Goal: Use online tool/utility: Utilize a website feature to perform a specific function

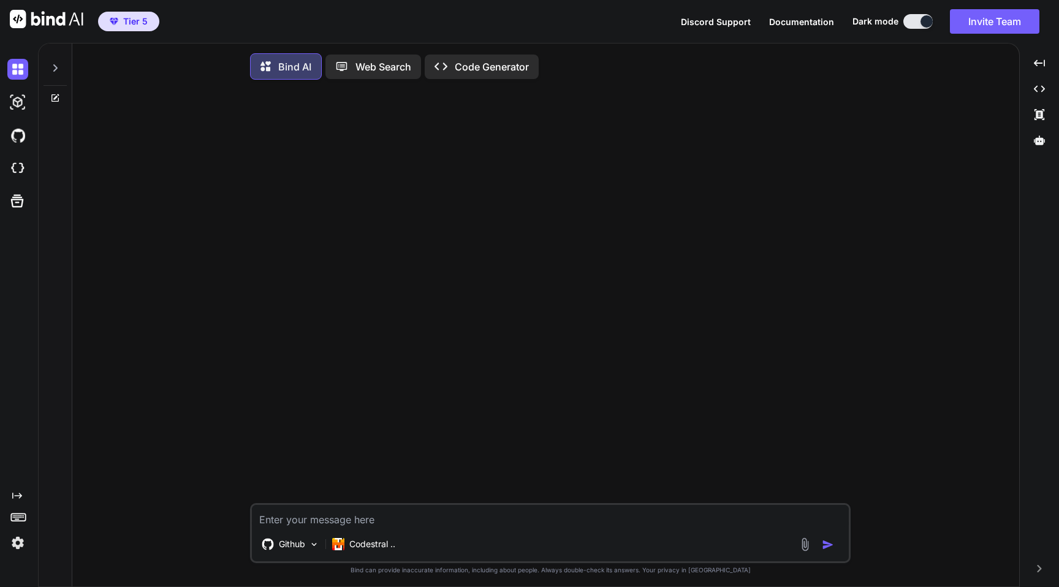
type textarea "x"
click at [20, 135] on img at bounding box center [17, 135] width 21 height 21
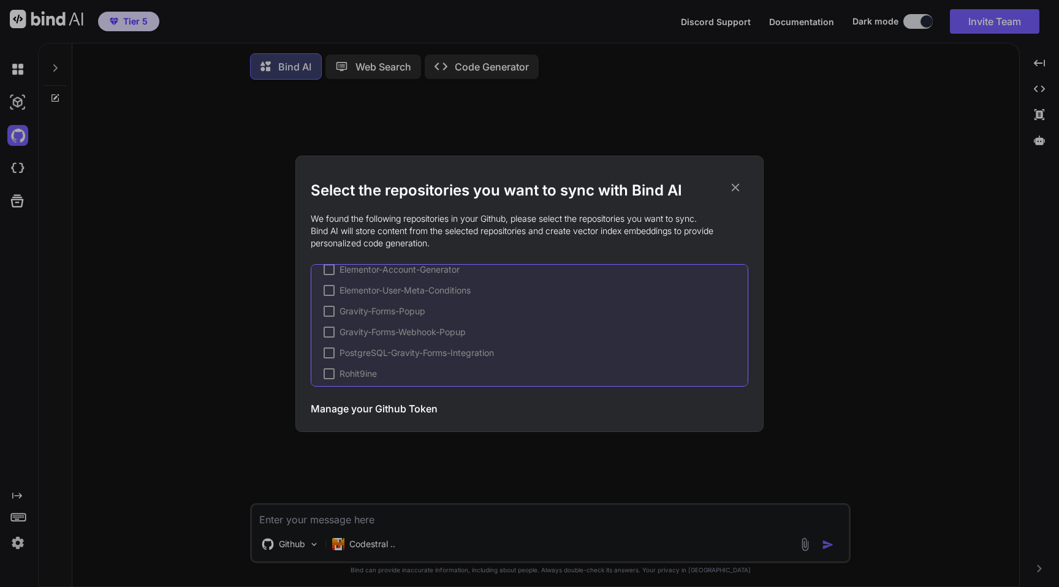
scroll to position [57, 0]
click at [184, 276] on div "Select the repositories you want to sync with Bind AI We found the following re…" at bounding box center [529, 293] width 1059 height 587
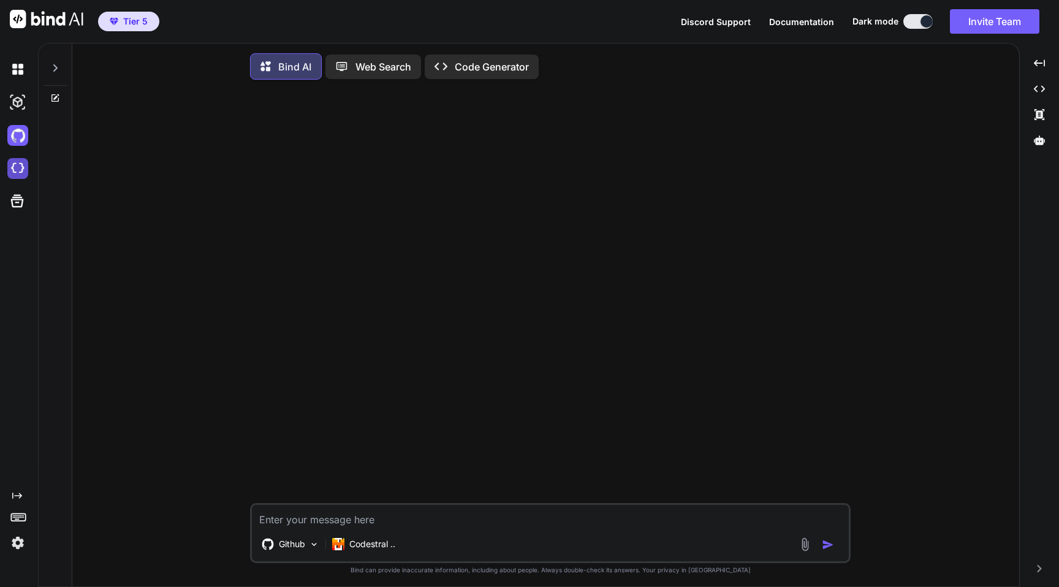
click at [22, 167] on img at bounding box center [17, 168] width 21 height 21
click at [24, 199] on icon at bounding box center [17, 200] width 17 height 17
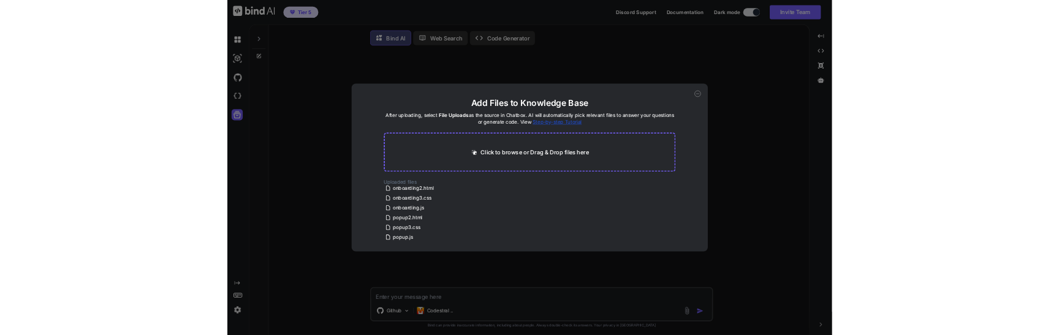
scroll to position [0, 0]
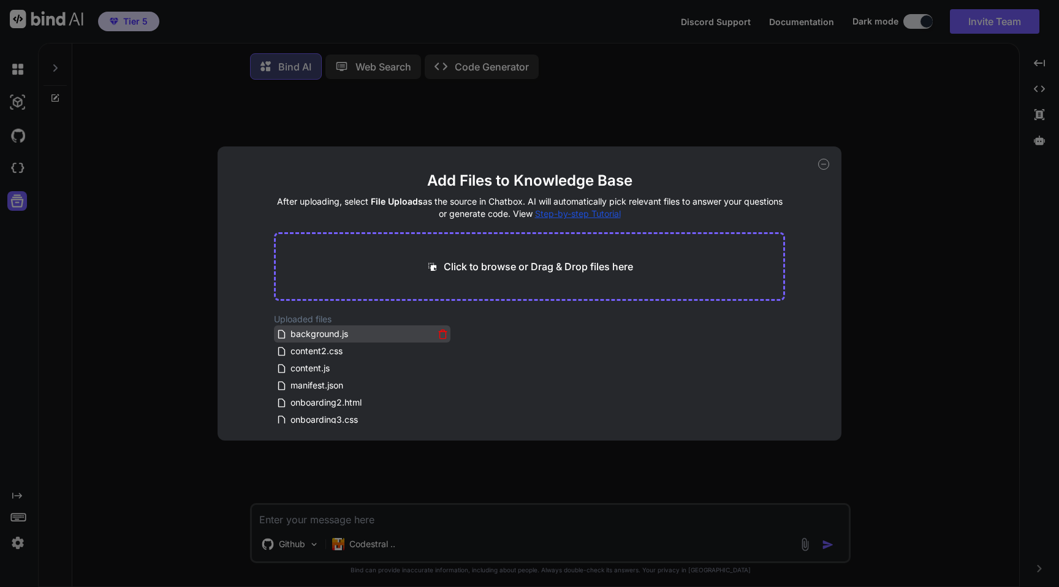
click at [437, 332] on icon at bounding box center [442, 334] width 10 height 10
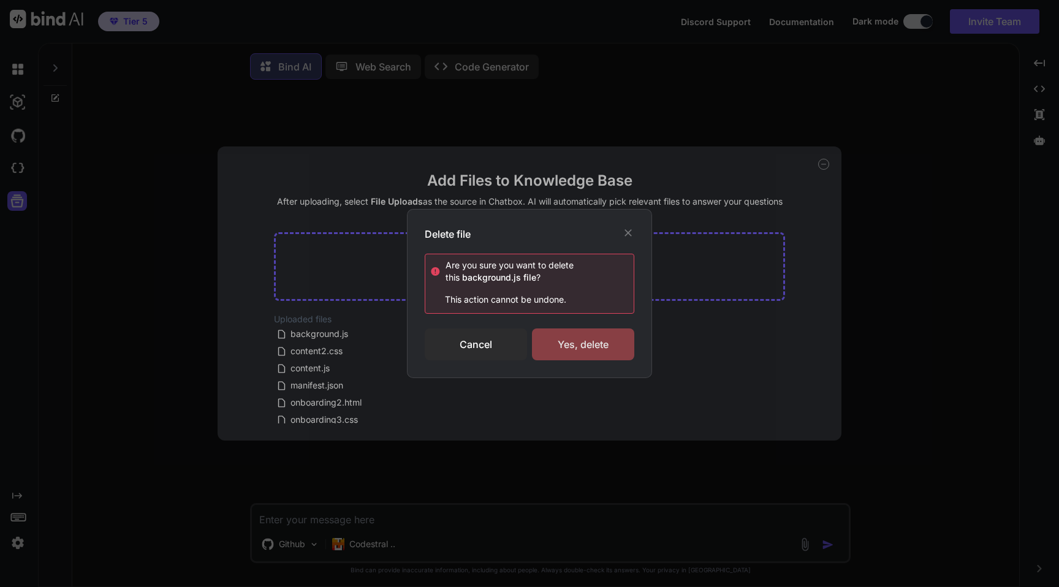
click at [552, 351] on div "Yes, delete" at bounding box center [583, 344] width 102 height 32
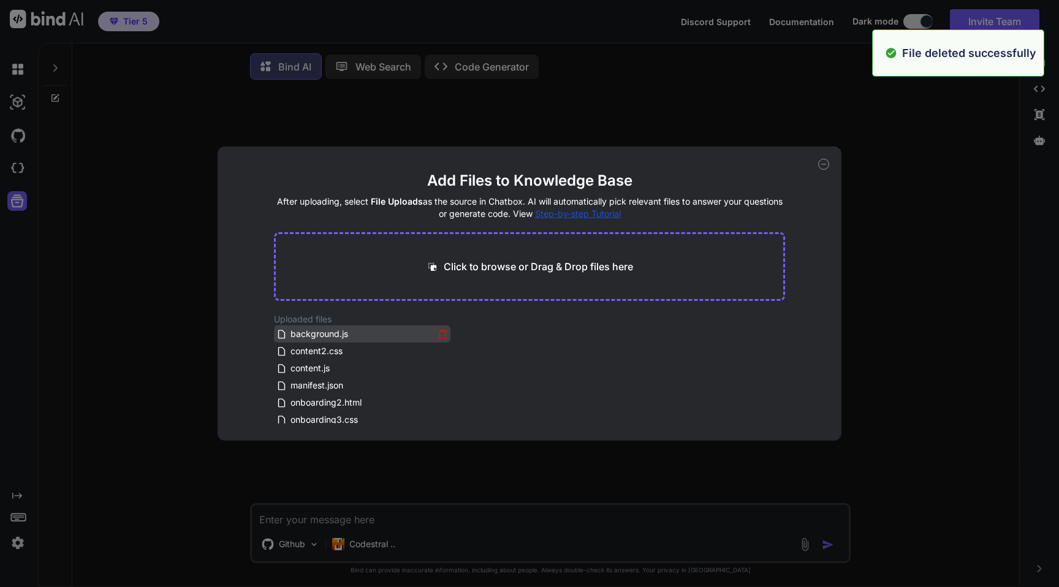
click at [440, 333] on icon at bounding box center [442, 334] width 10 height 10
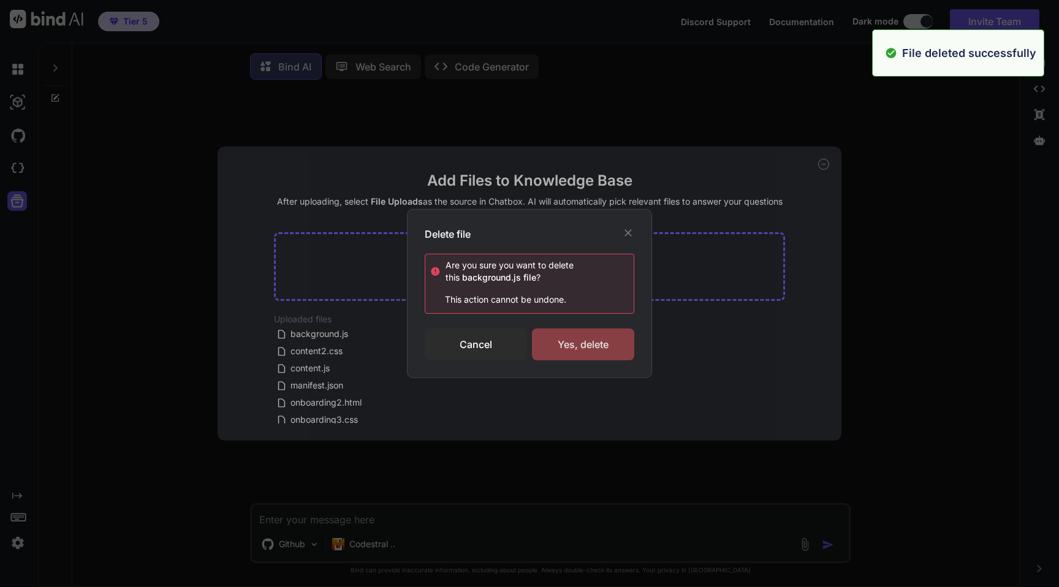
click at [604, 336] on div "Yes, delete" at bounding box center [583, 344] width 102 height 32
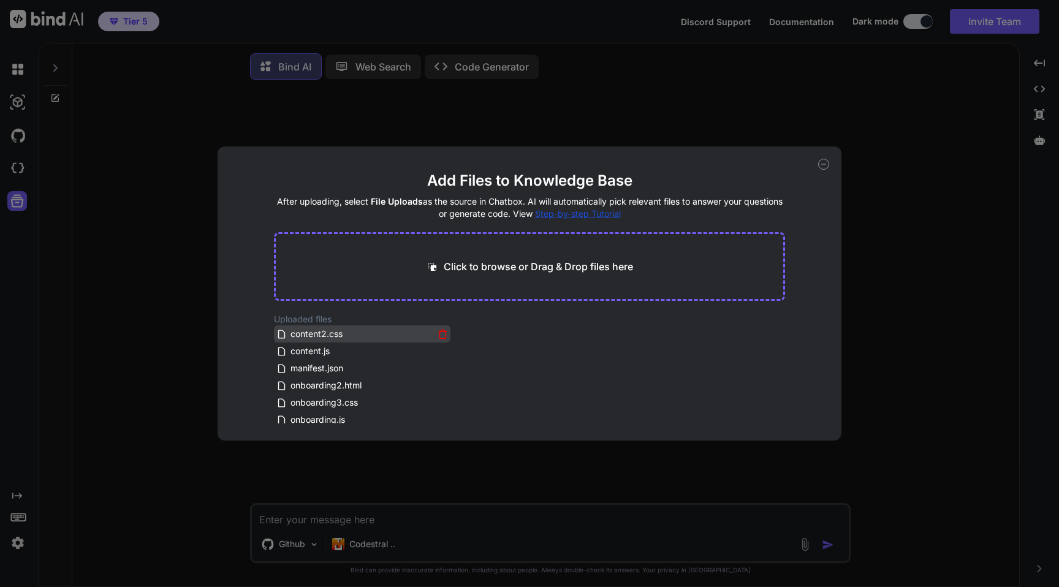
click at [442, 335] on icon at bounding box center [442, 334] width 6 height 7
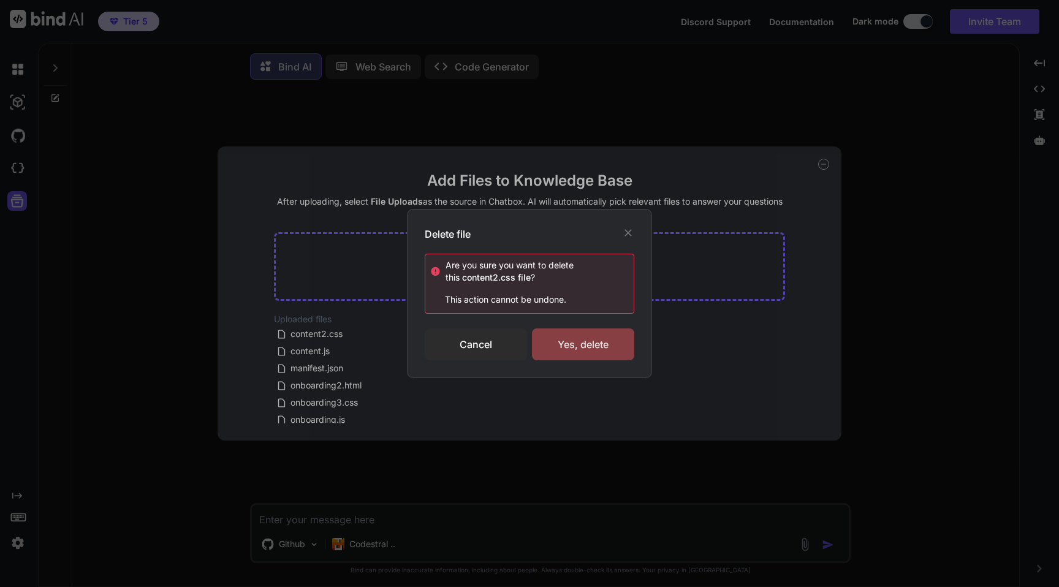
click at [569, 339] on div "Yes, delete" at bounding box center [583, 344] width 102 height 32
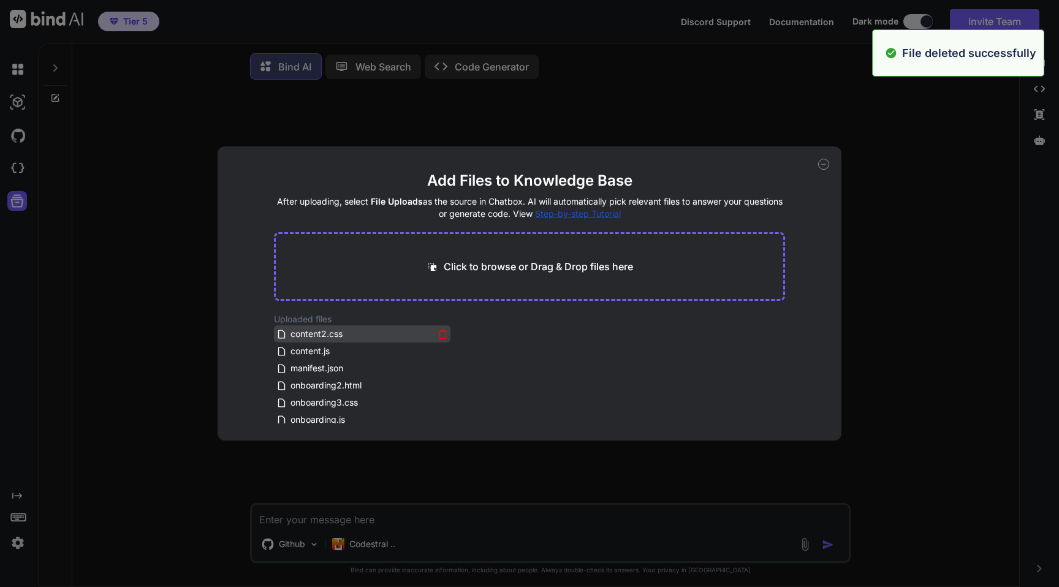
click at [441, 336] on icon at bounding box center [442, 334] width 10 height 10
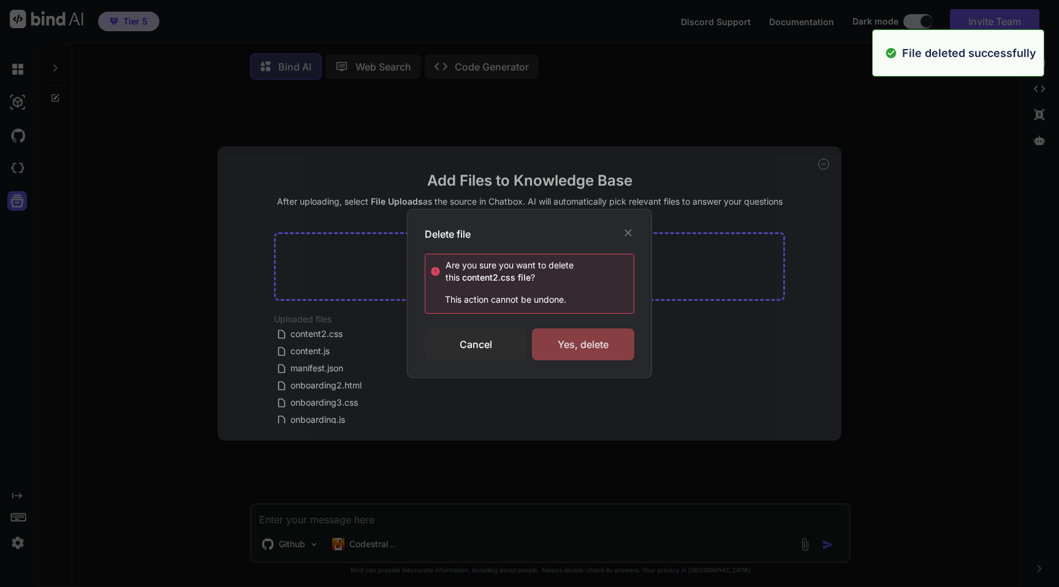
click at [566, 344] on div "Yes, delete" at bounding box center [583, 344] width 102 height 32
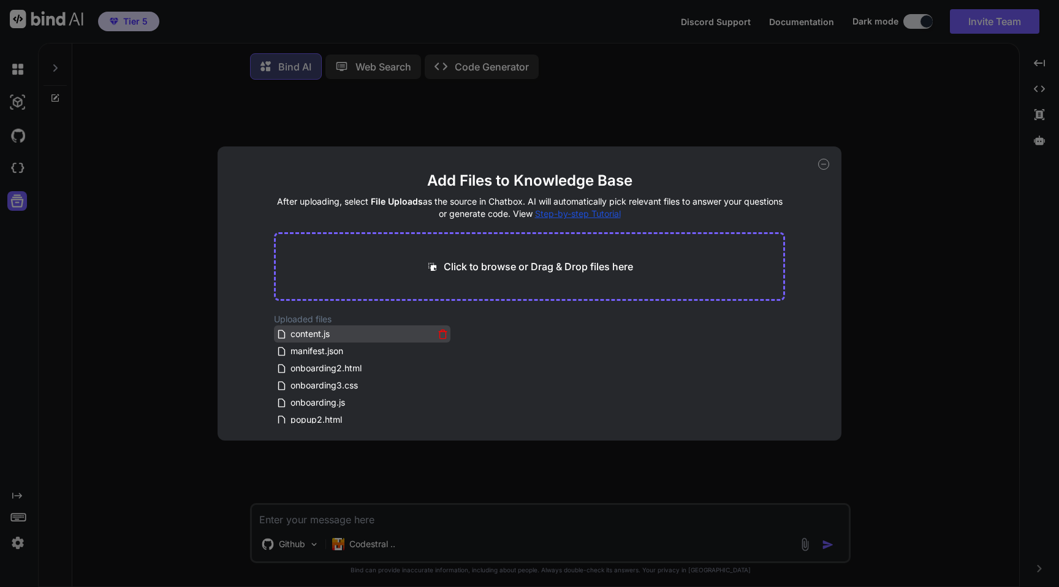
click at [437, 337] on icon at bounding box center [442, 334] width 10 height 10
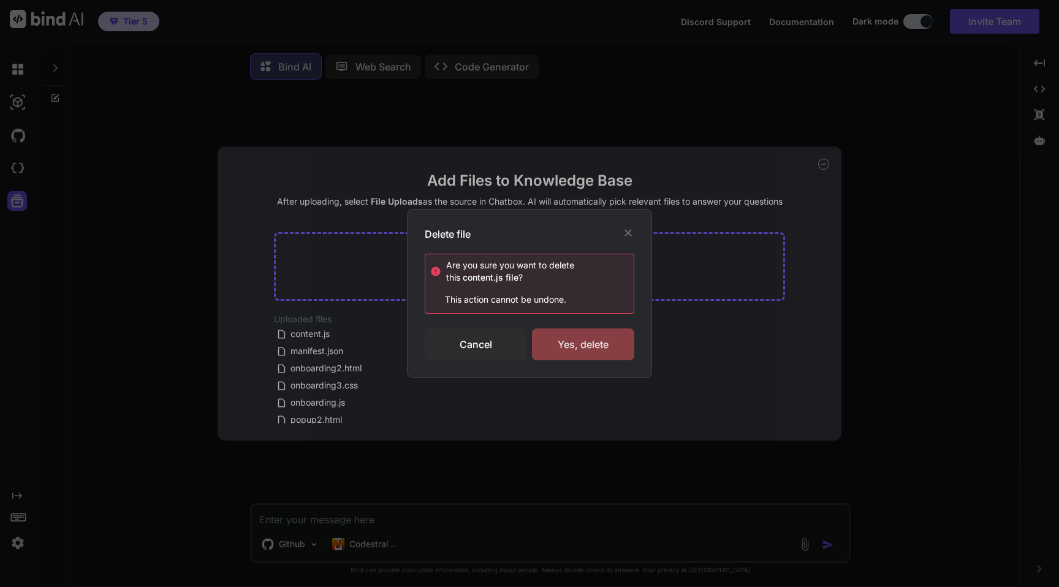
click at [558, 344] on div "Yes, delete" at bounding box center [583, 344] width 102 height 32
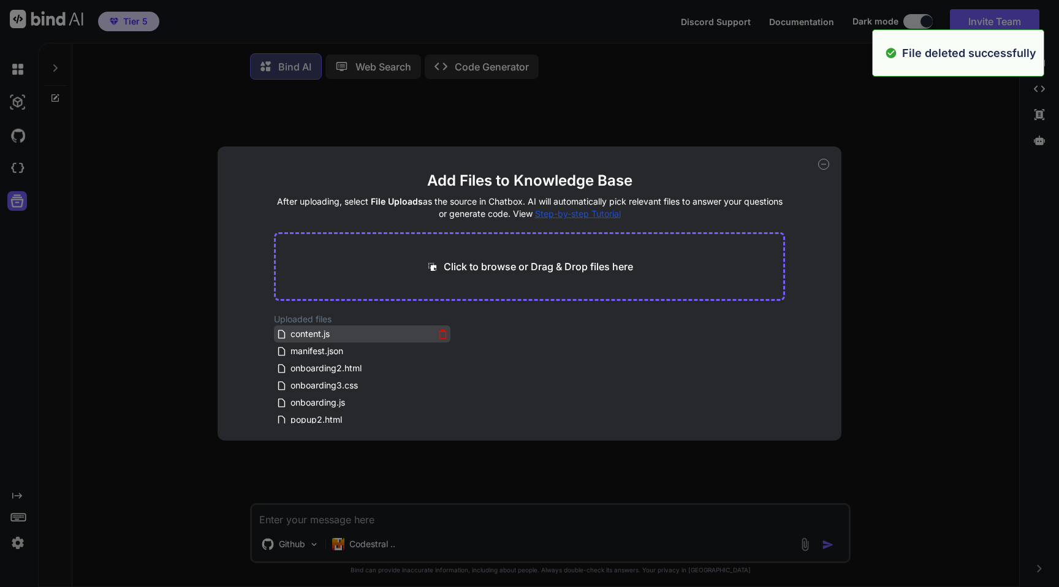
click at [438, 335] on icon at bounding box center [442, 334] width 10 height 10
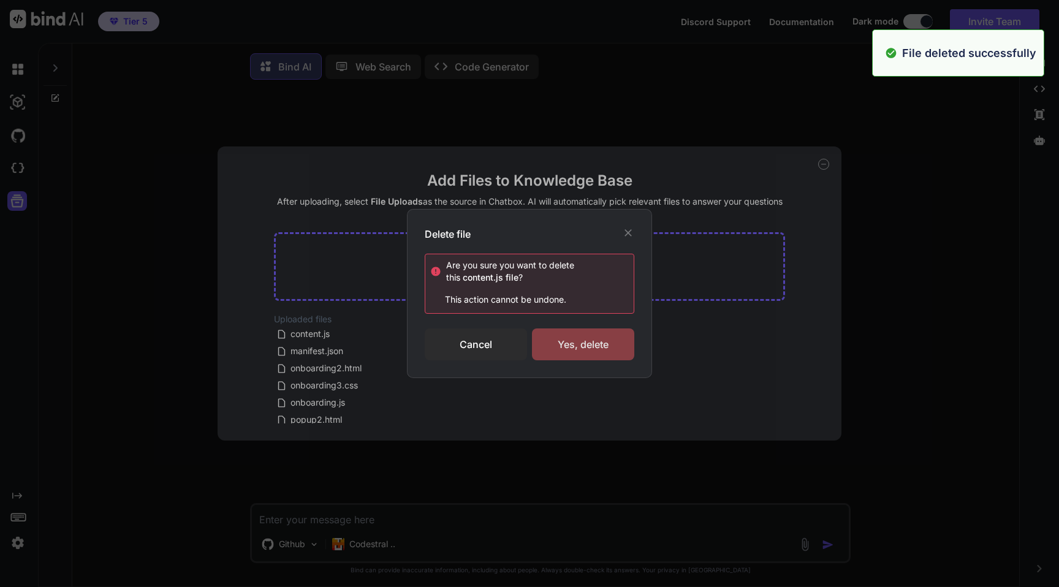
click at [580, 346] on div "Yes, delete" at bounding box center [583, 344] width 102 height 32
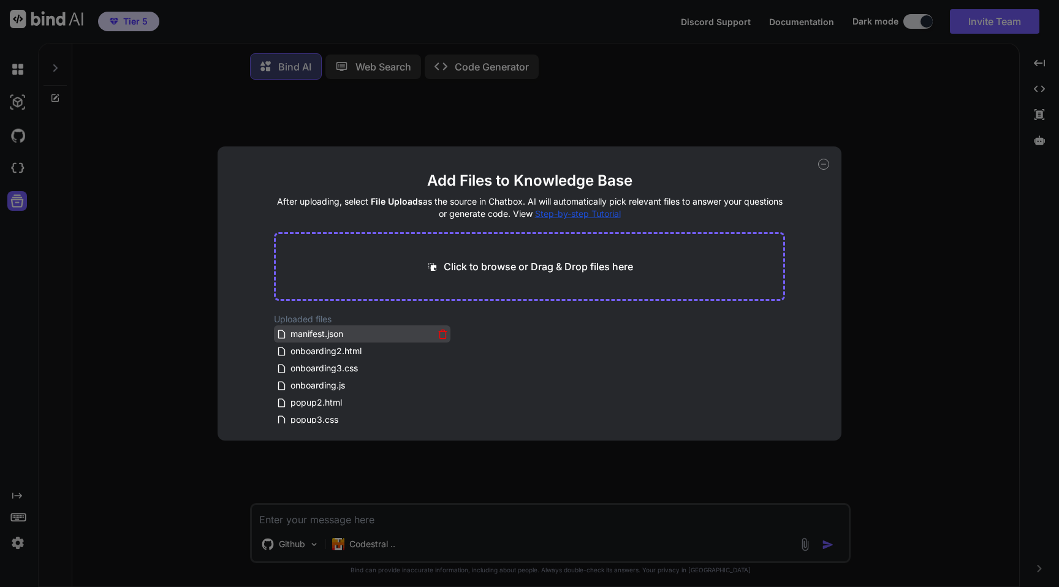
click at [440, 334] on icon at bounding box center [442, 334] width 10 height 10
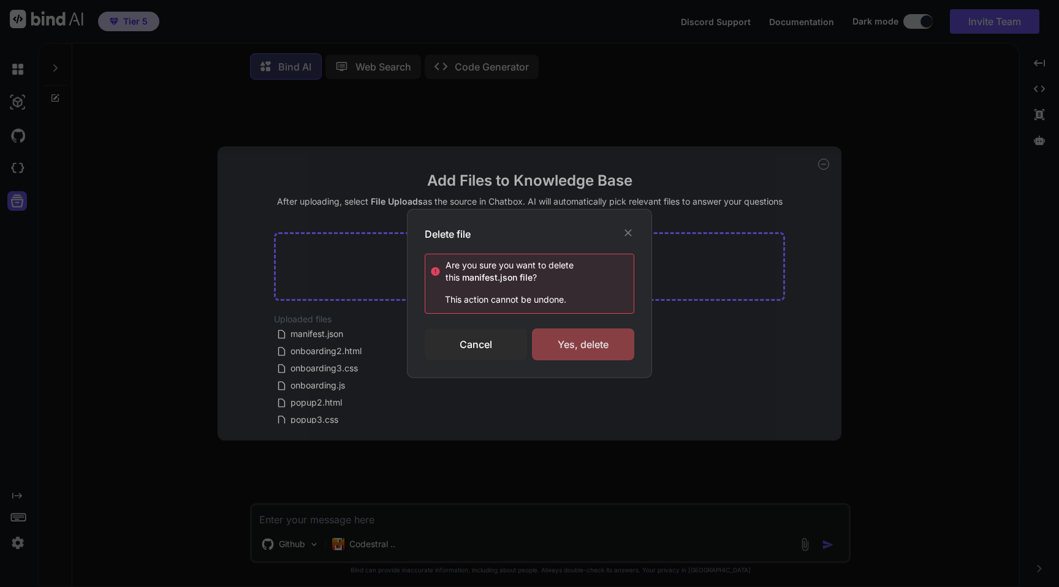
click at [582, 341] on div "Yes, delete" at bounding box center [583, 344] width 102 height 32
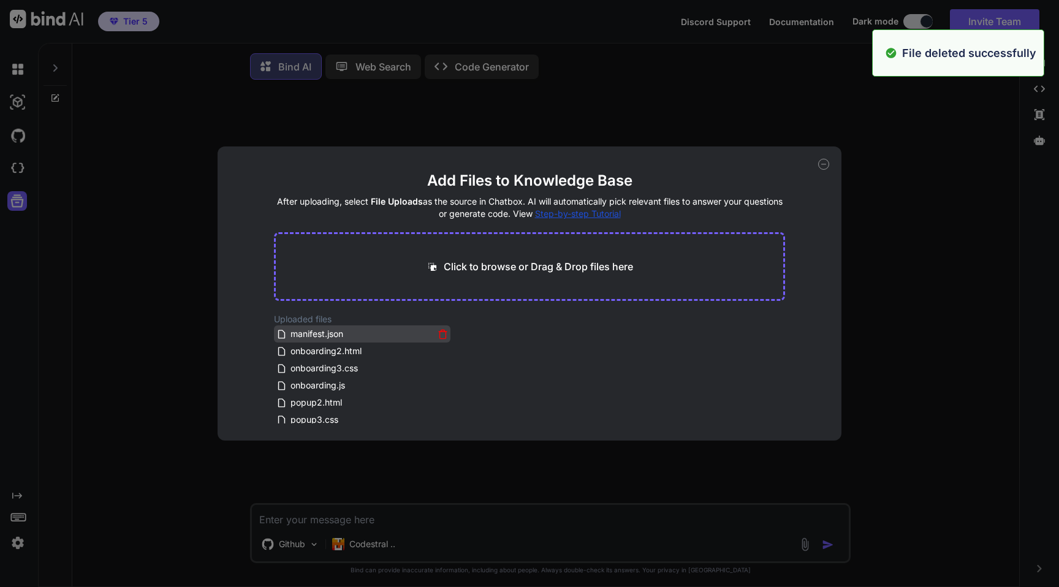
click at [438, 336] on icon at bounding box center [442, 334] width 10 height 10
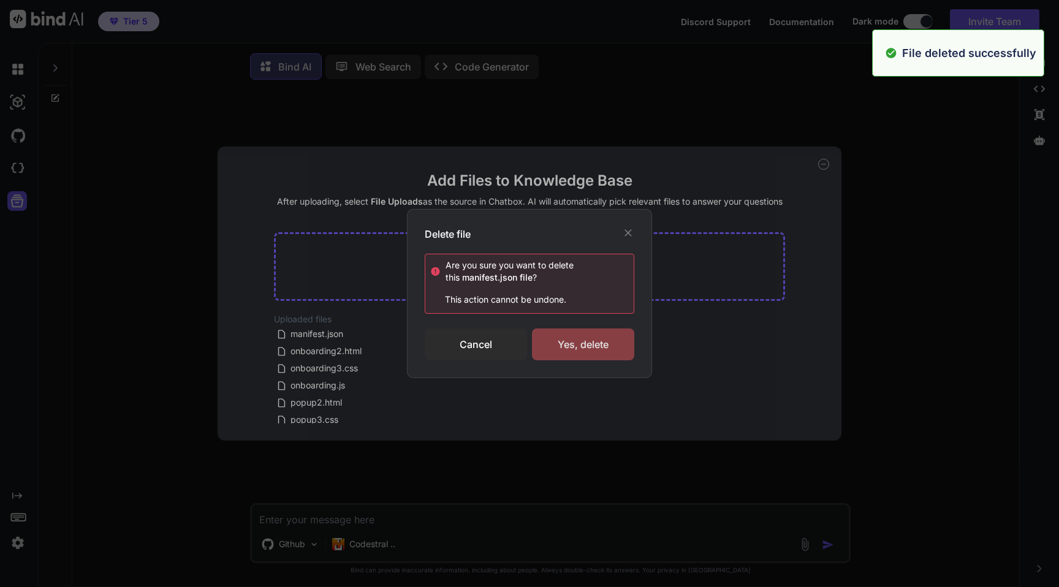
click at [569, 339] on div "Yes, delete" at bounding box center [583, 344] width 102 height 32
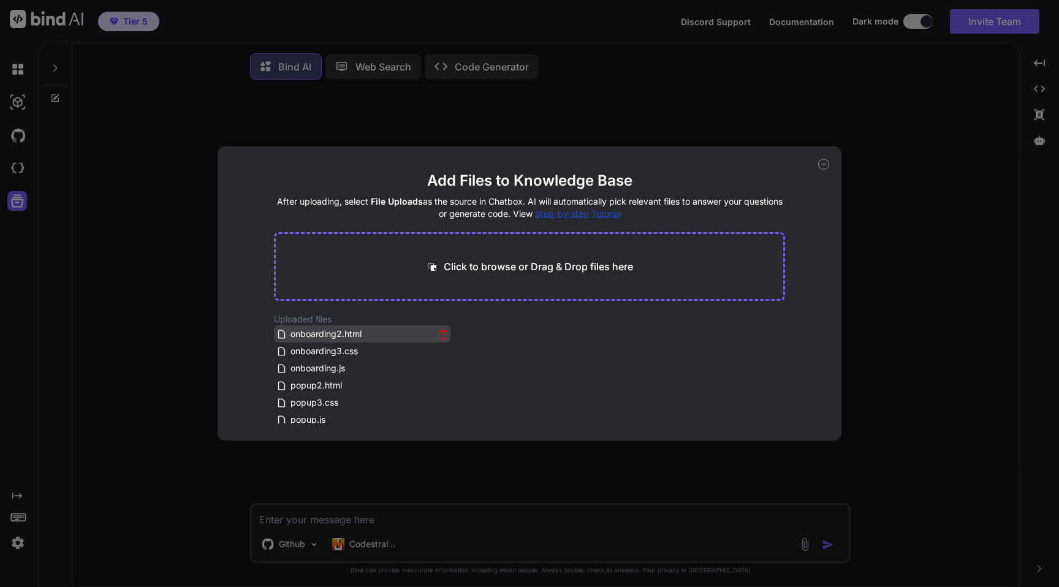
click at [438, 335] on icon at bounding box center [442, 334] width 10 height 10
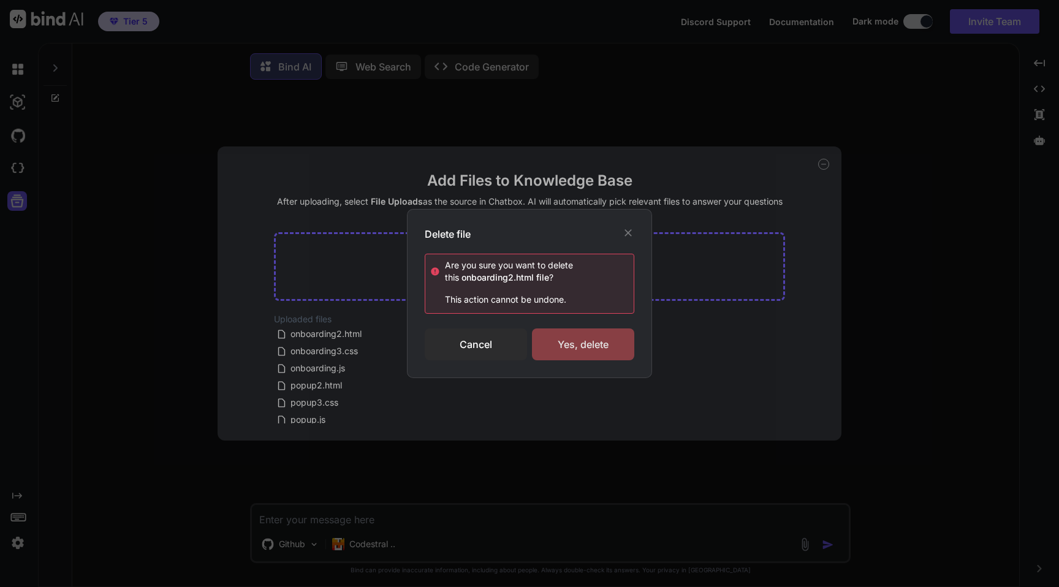
click at [593, 345] on div "Yes, delete" at bounding box center [583, 344] width 102 height 32
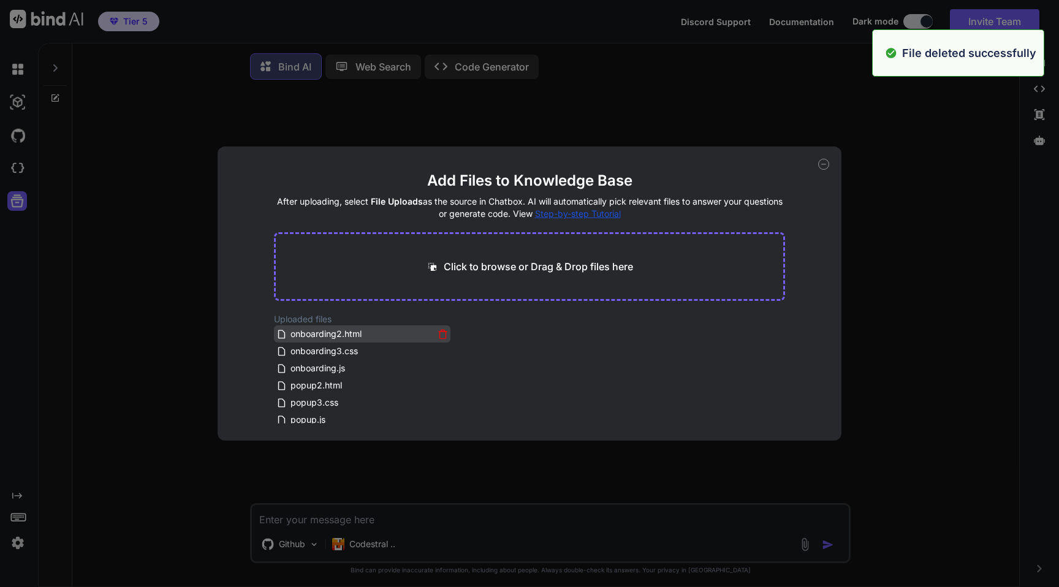
click at [441, 335] on icon at bounding box center [442, 334] width 10 height 10
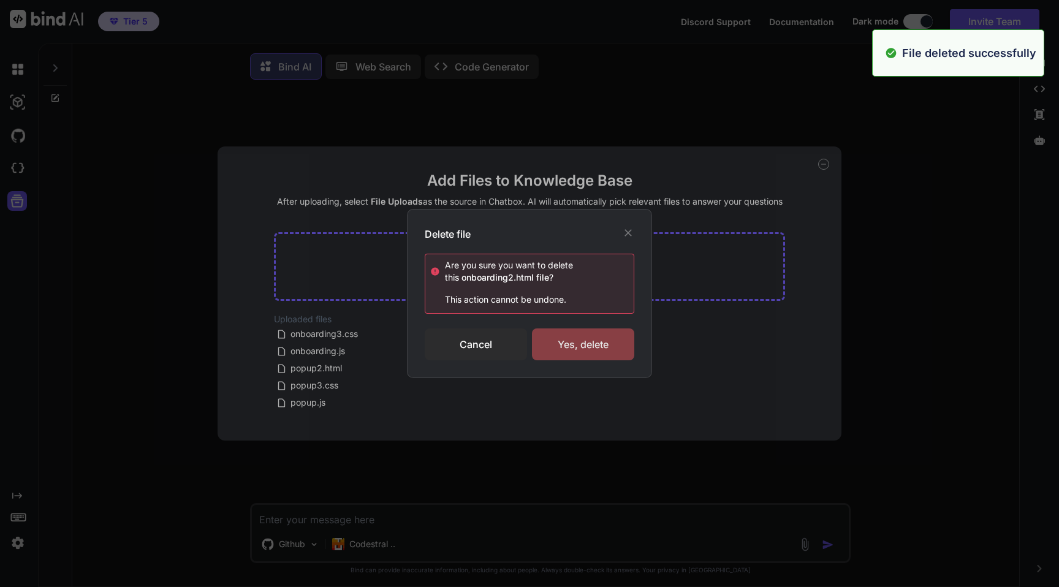
click at [575, 346] on div "Yes, delete" at bounding box center [583, 344] width 102 height 32
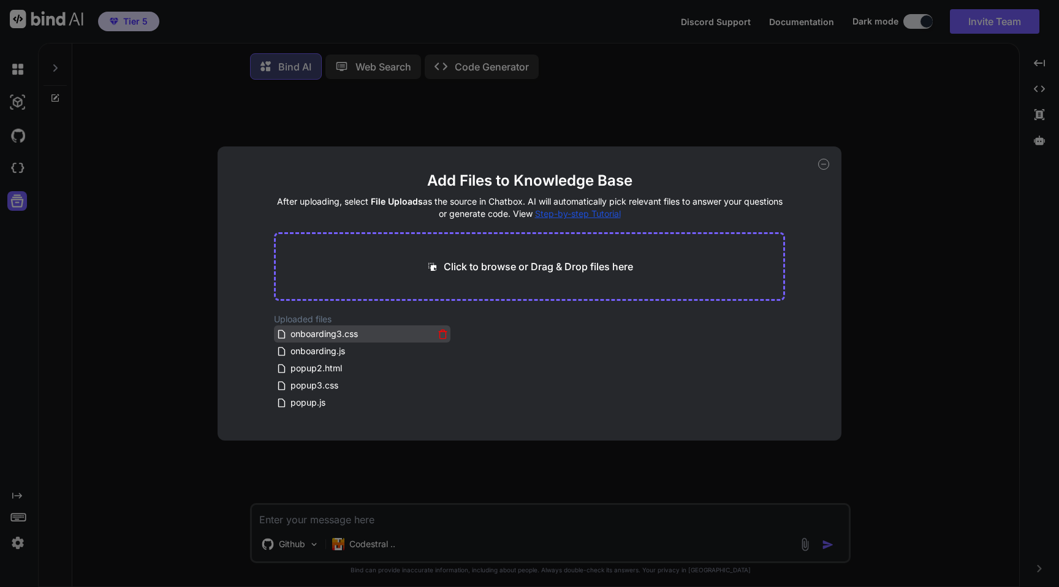
click at [437, 332] on icon at bounding box center [442, 334] width 10 height 10
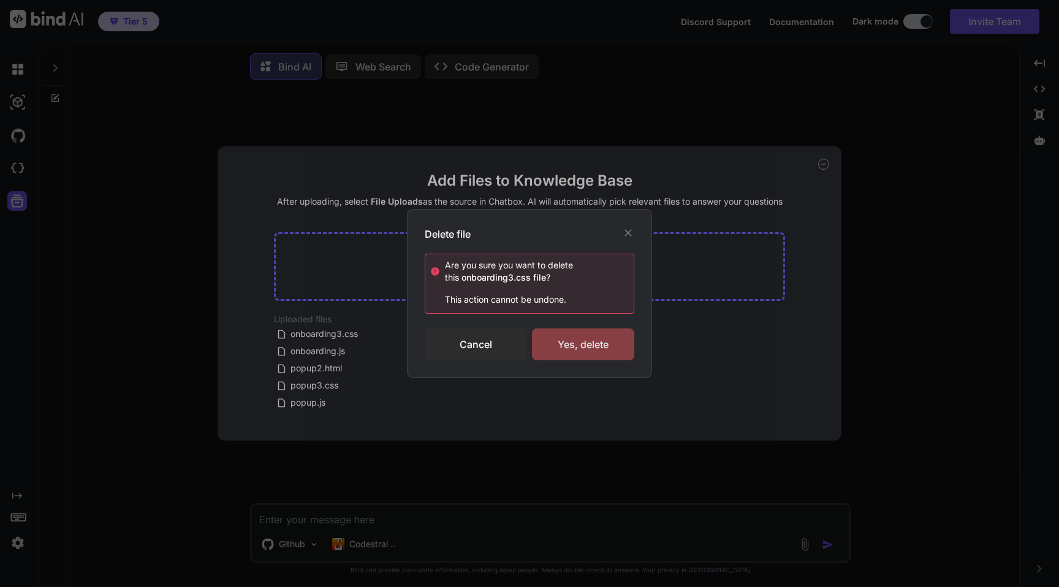
click at [572, 350] on div "Yes, delete" at bounding box center [583, 344] width 102 height 32
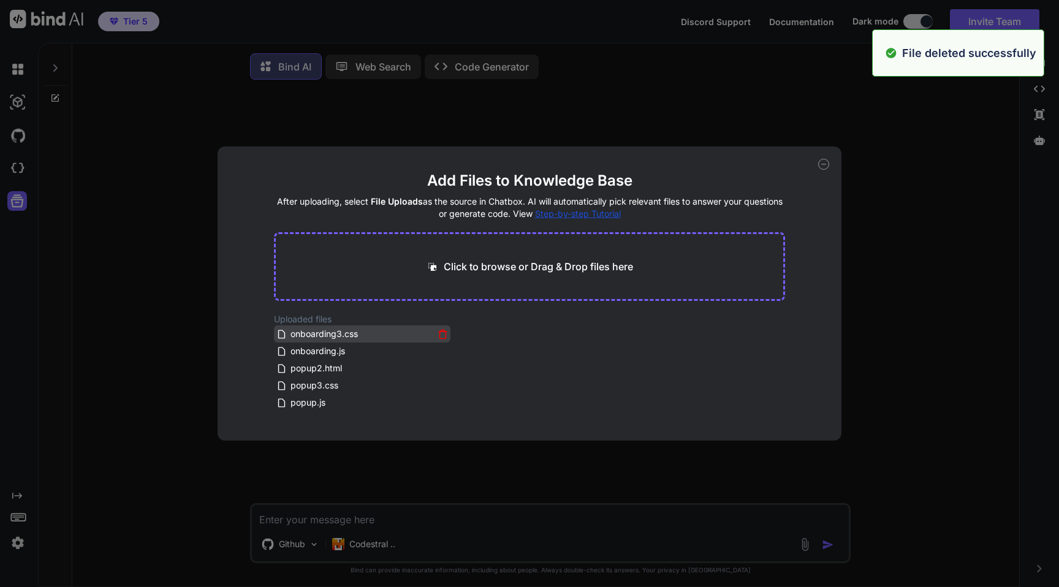
click at [438, 334] on icon at bounding box center [442, 334] width 10 height 10
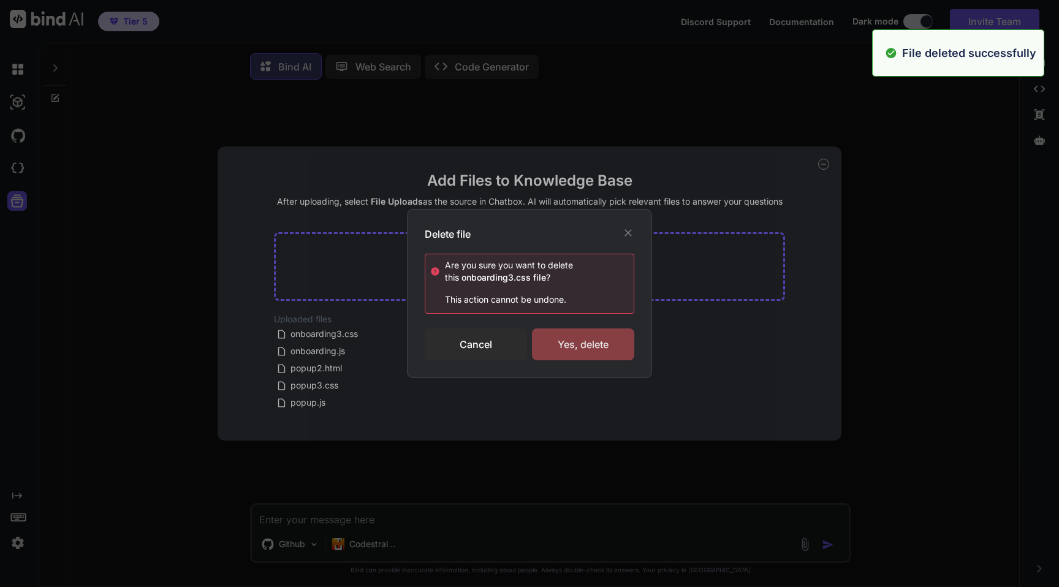
click at [576, 344] on div "Yes, delete" at bounding box center [583, 344] width 102 height 32
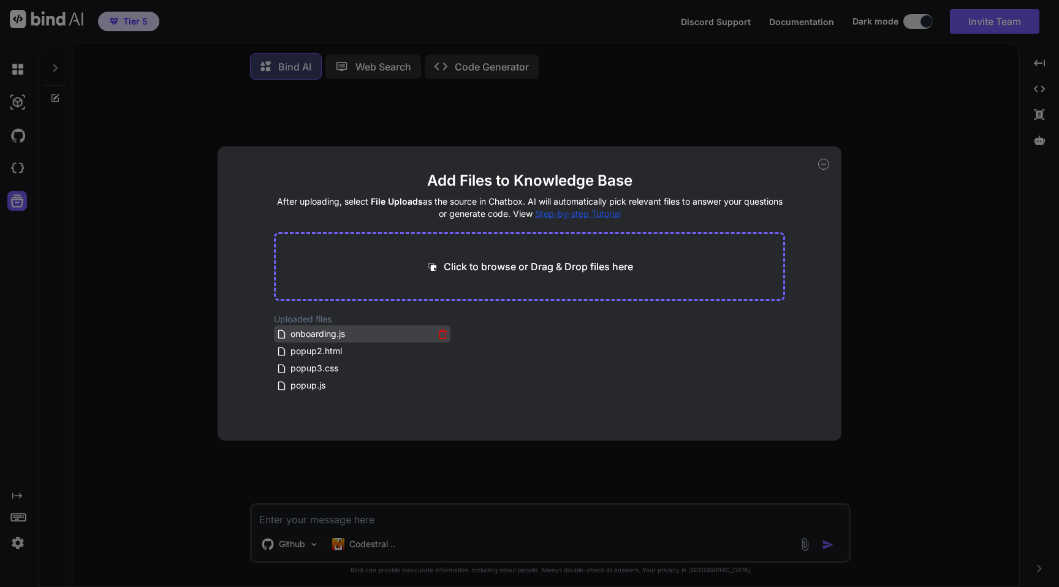
click at [440, 331] on icon at bounding box center [442, 334] width 10 height 10
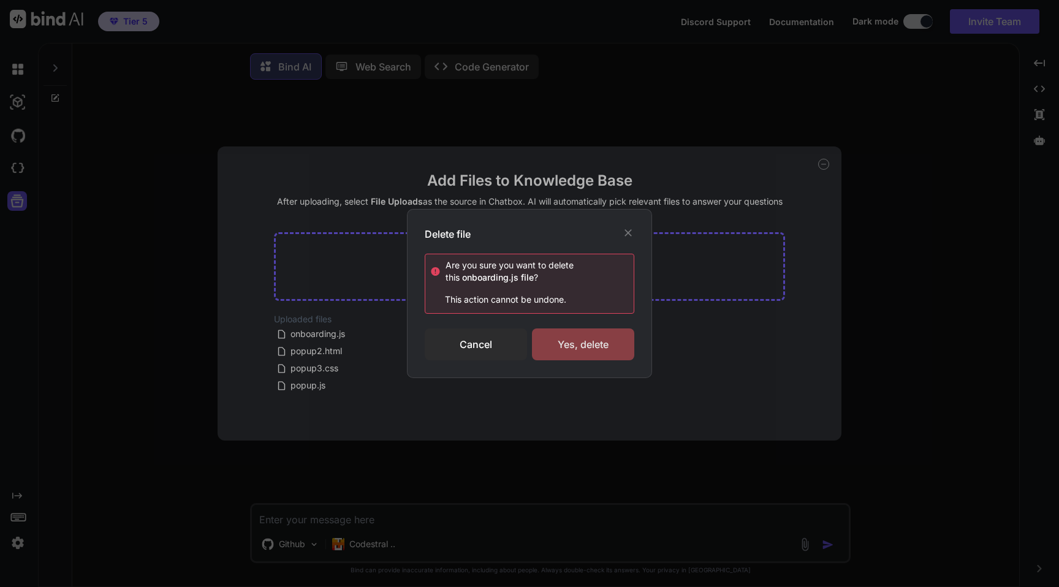
click at [566, 347] on div "Yes, delete" at bounding box center [583, 344] width 102 height 32
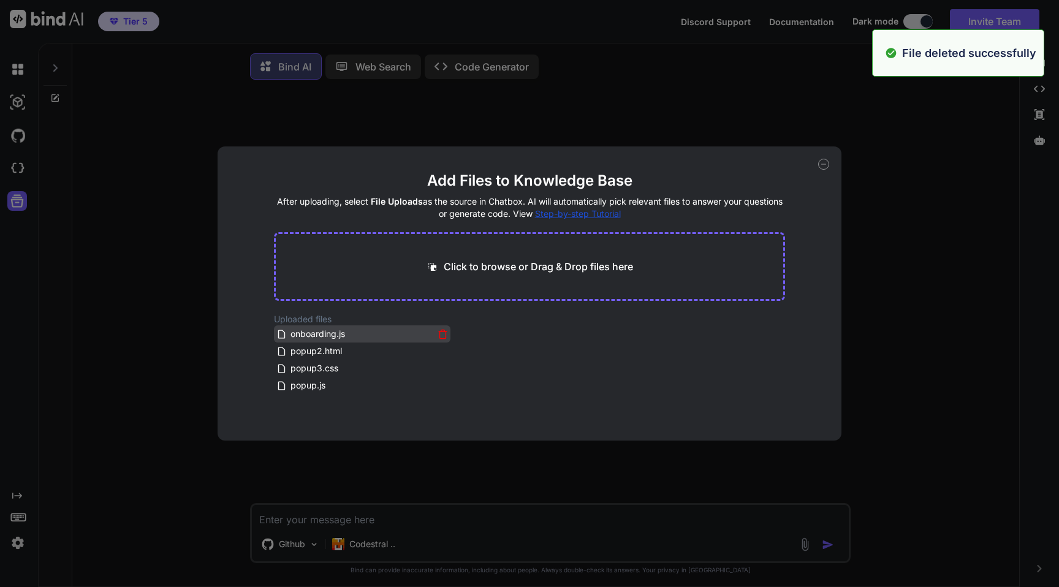
click at [441, 330] on icon at bounding box center [443, 331] width 4 height 2
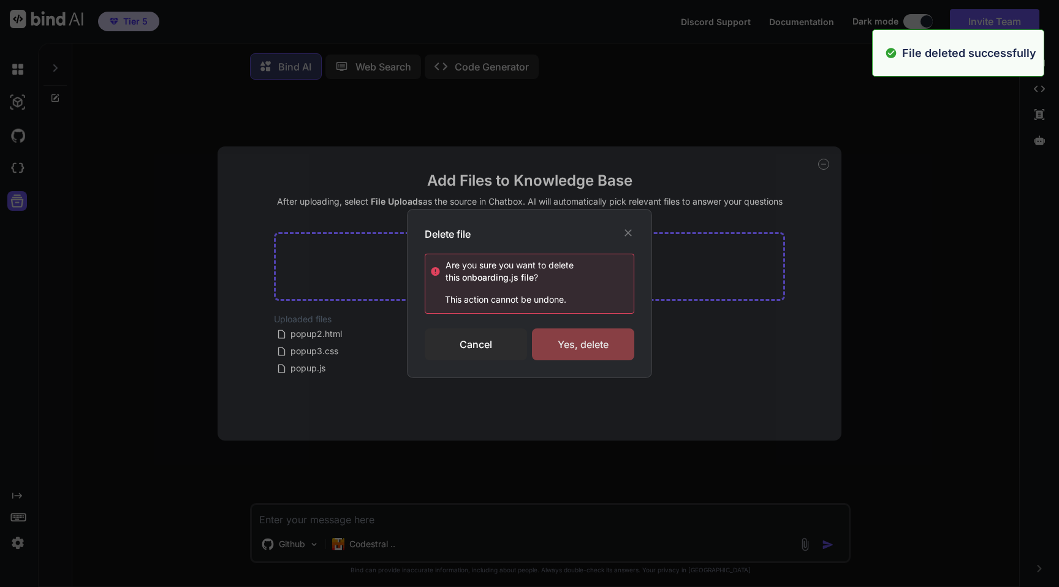
click at [570, 351] on div "Yes, delete" at bounding box center [583, 344] width 102 height 32
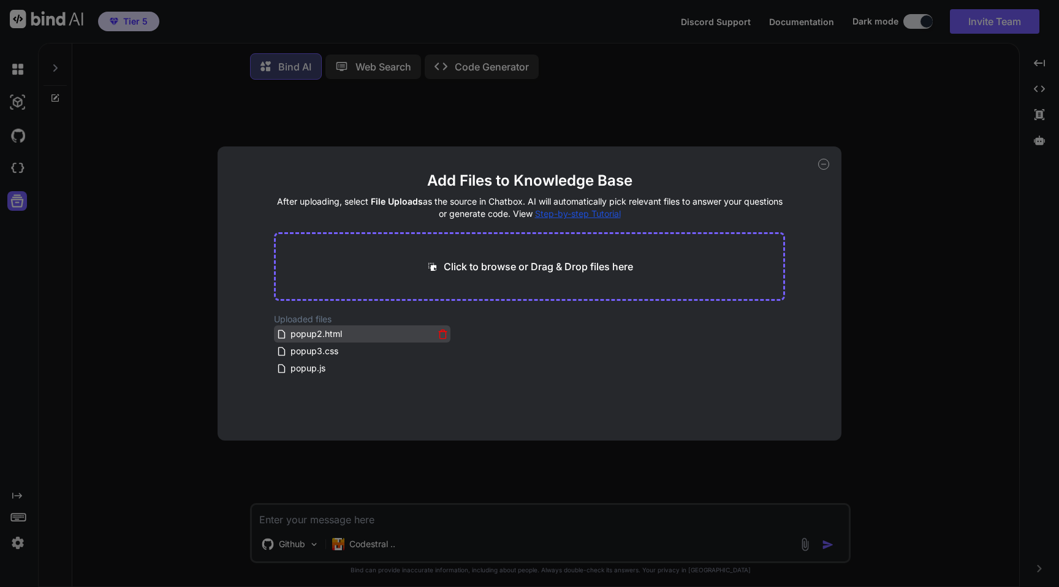
click at [437, 335] on icon at bounding box center [442, 334] width 10 height 10
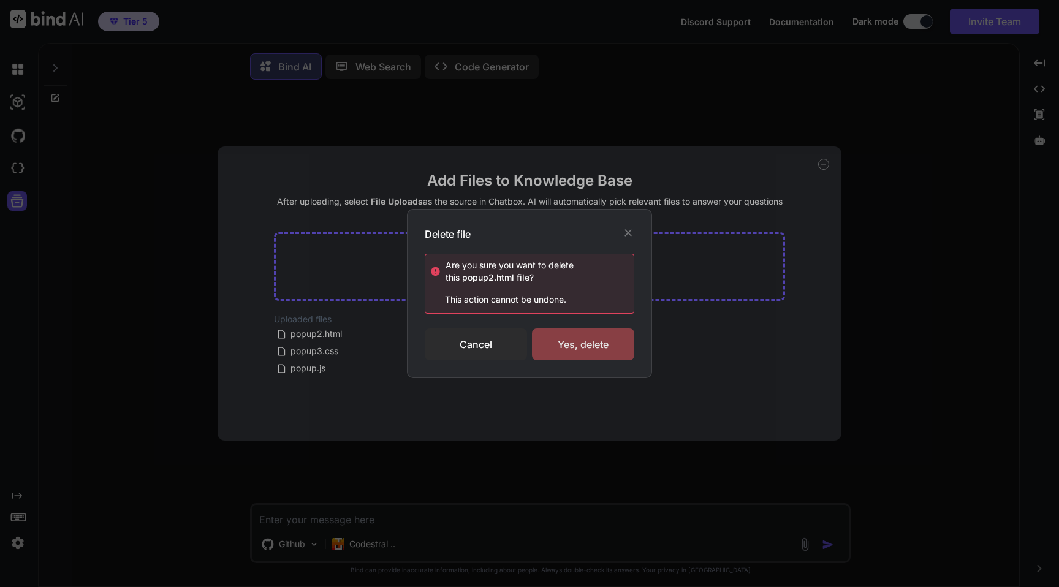
click at [569, 350] on div "Yes, delete" at bounding box center [583, 344] width 102 height 32
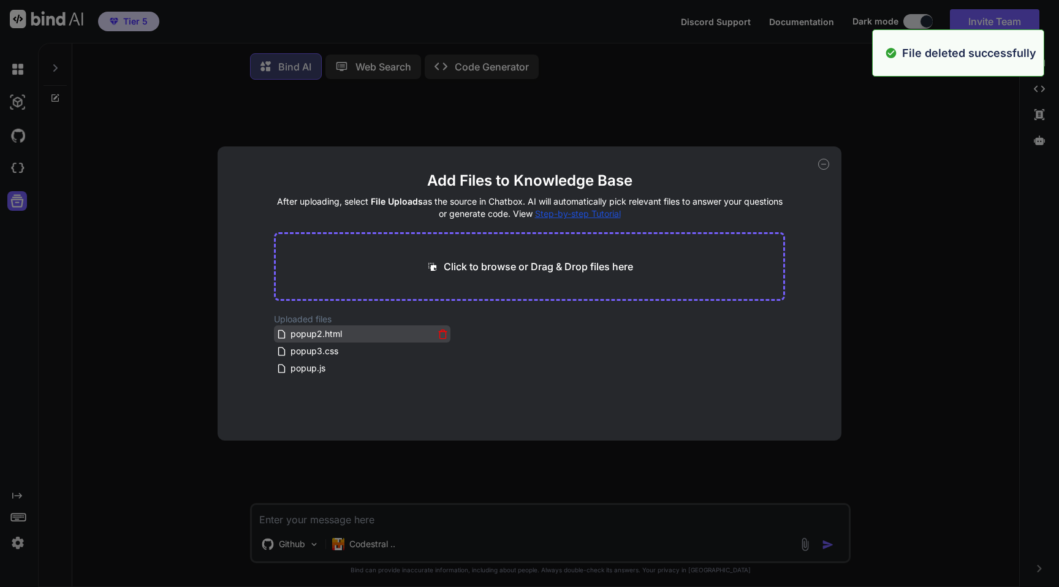
click at [441, 331] on icon at bounding box center [443, 331] width 4 height 2
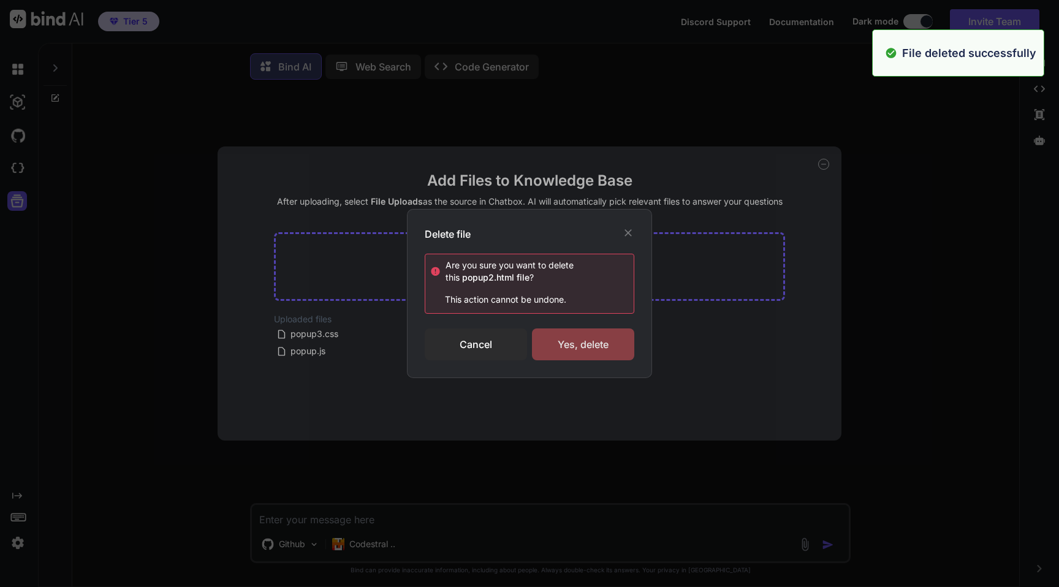
click at [548, 353] on div "Yes, delete" at bounding box center [583, 344] width 102 height 32
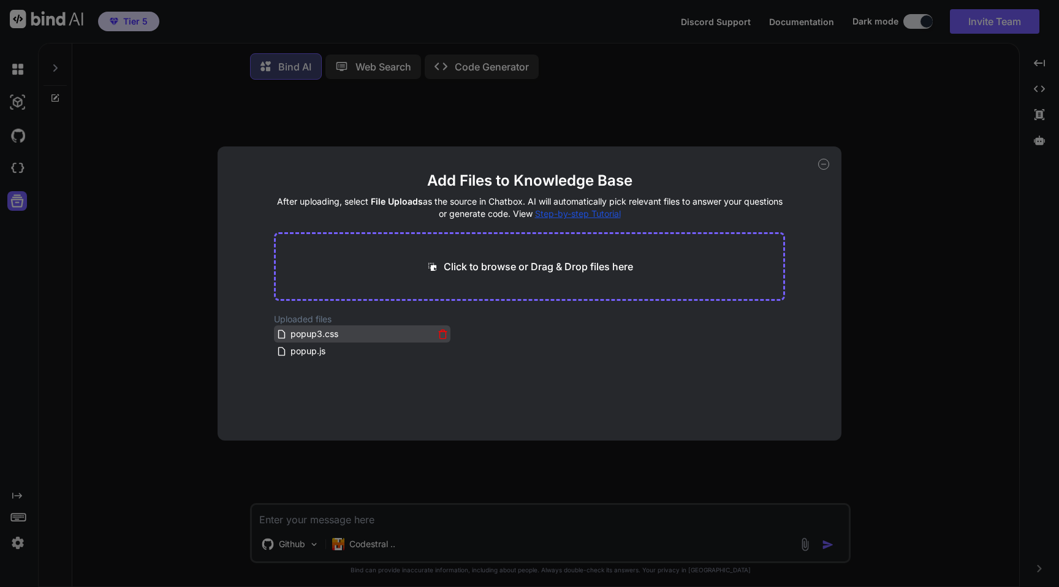
click at [442, 332] on icon at bounding box center [442, 334] width 10 height 10
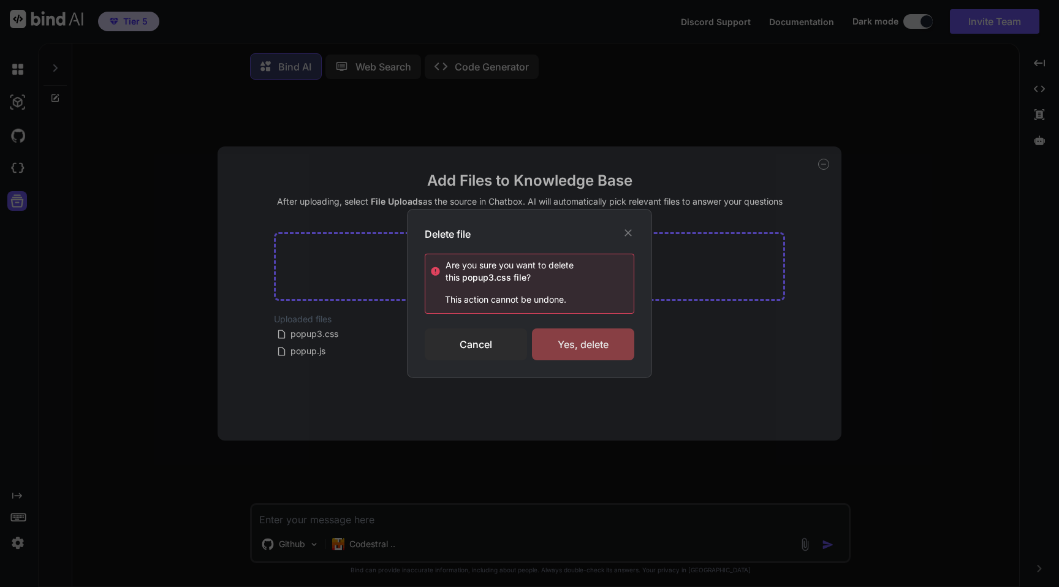
click at [550, 334] on div "Yes, delete" at bounding box center [583, 344] width 102 height 32
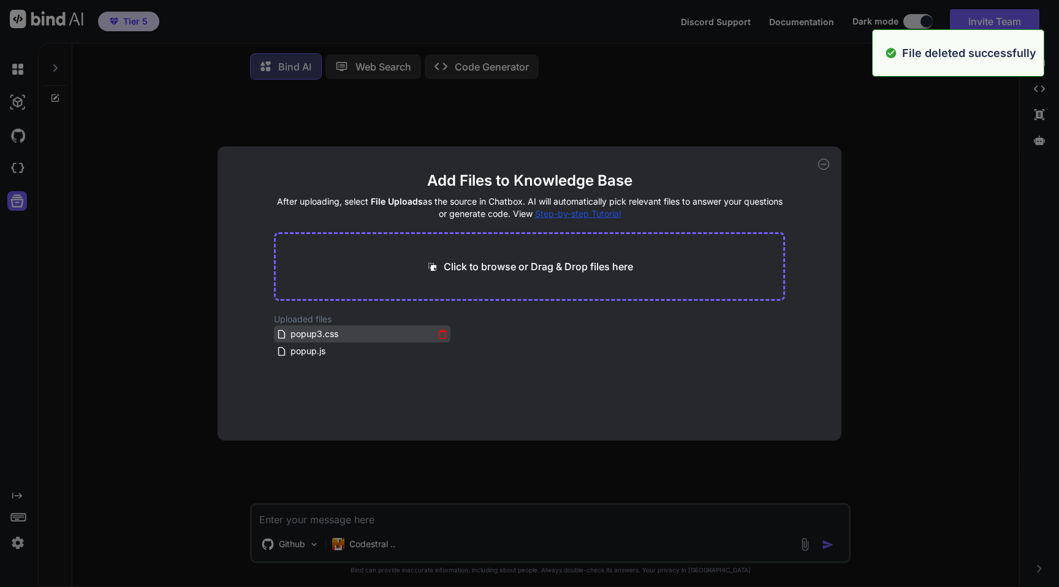
click at [438, 335] on icon at bounding box center [442, 334] width 10 height 10
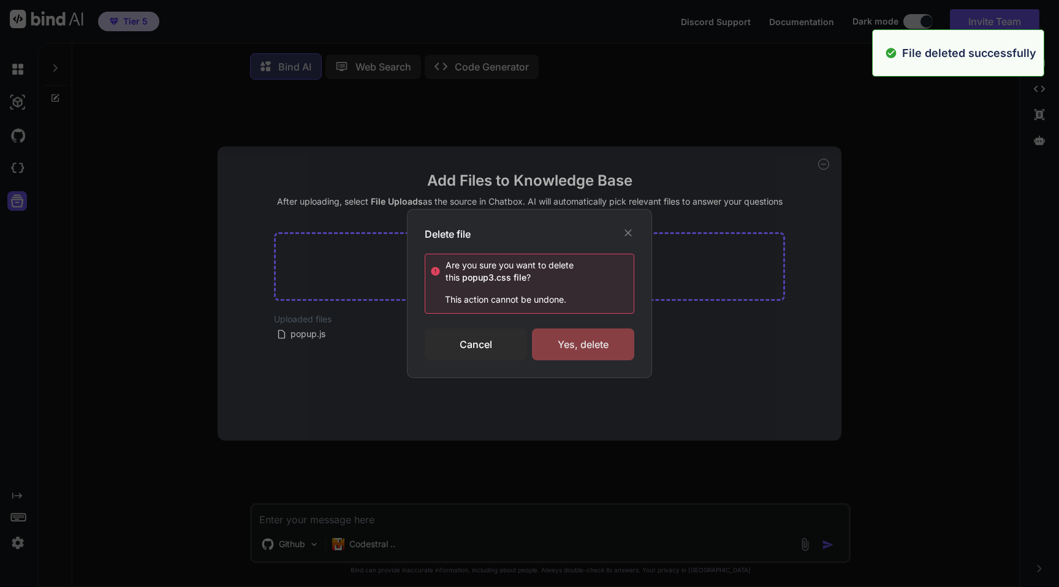
click at [593, 341] on div "Yes, delete" at bounding box center [583, 344] width 102 height 32
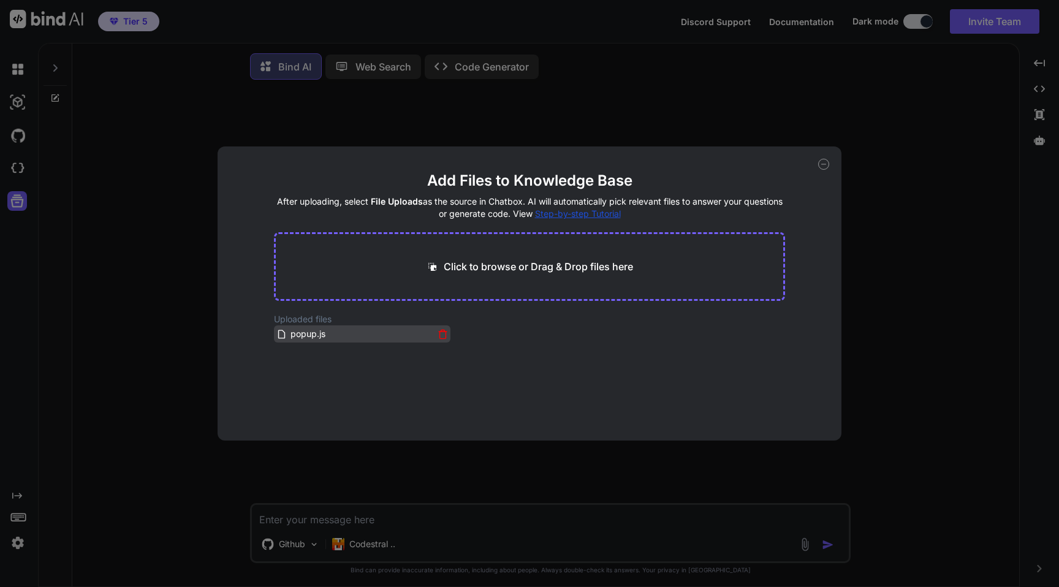
click at [439, 332] on icon at bounding box center [442, 334] width 10 height 10
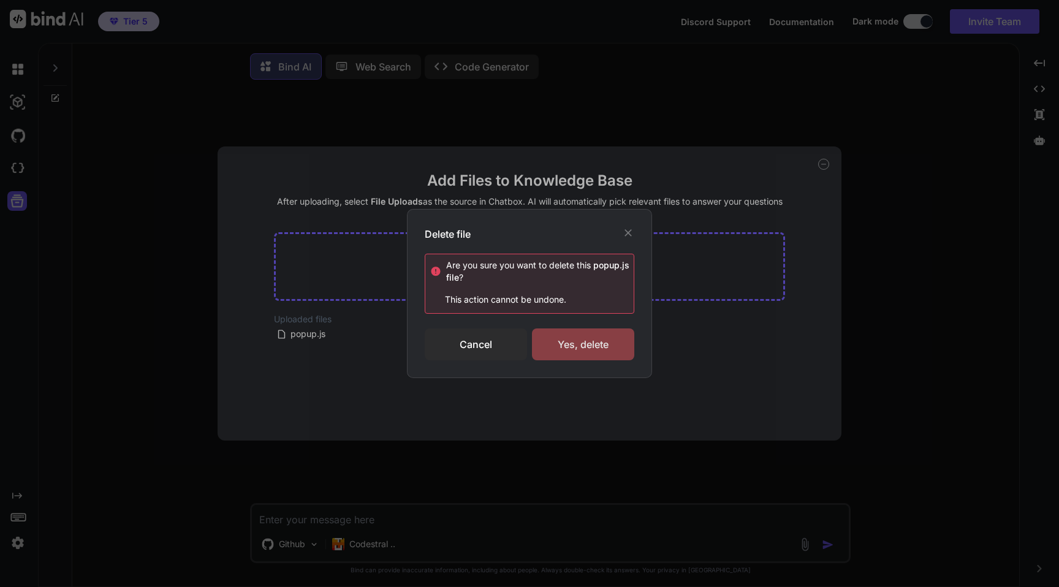
click at [575, 349] on div "Yes, delete" at bounding box center [583, 344] width 102 height 32
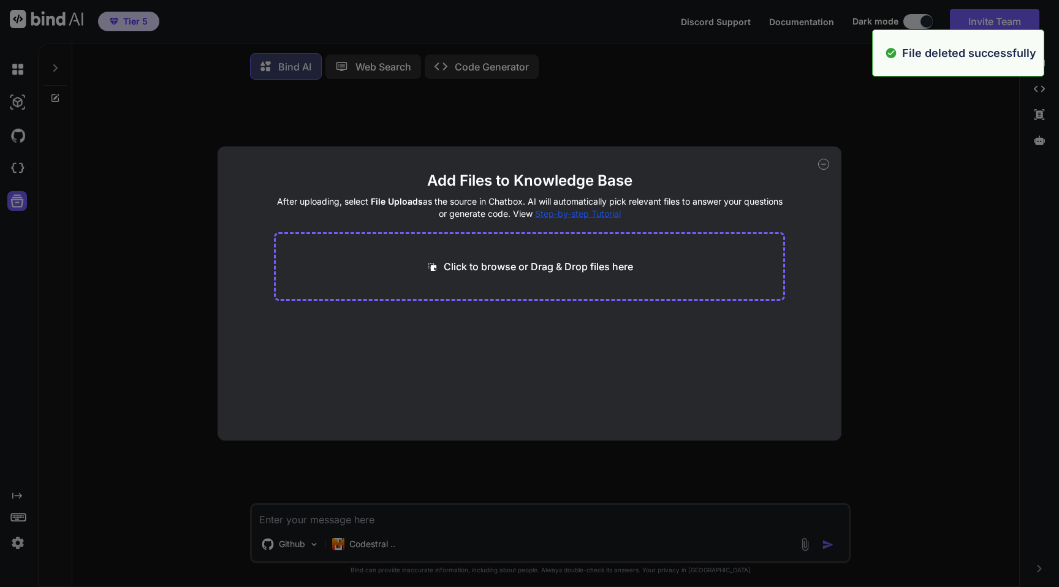
click at [822, 165] on icon at bounding box center [823, 164] width 11 height 11
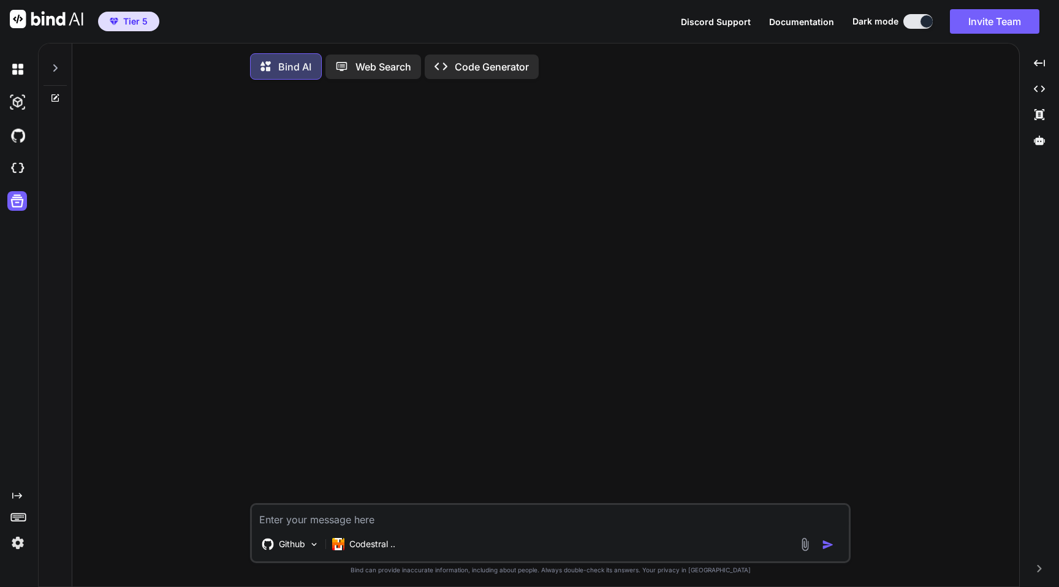
click at [24, 547] on img at bounding box center [17, 542] width 21 height 21
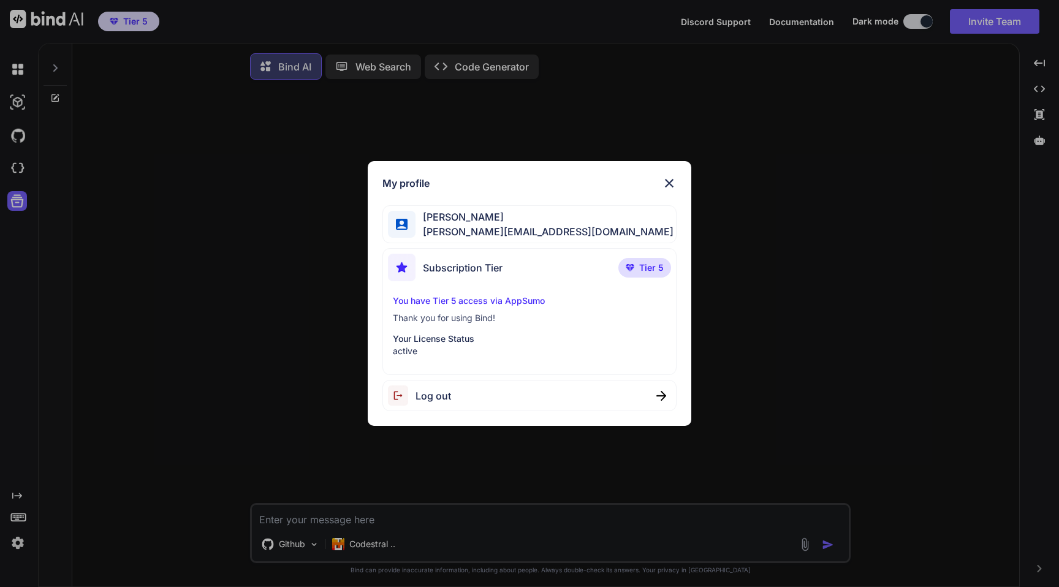
click at [453, 334] on p "Your License Status" at bounding box center [529, 339] width 273 height 12
click at [672, 182] on img at bounding box center [669, 183] width 15 height 15
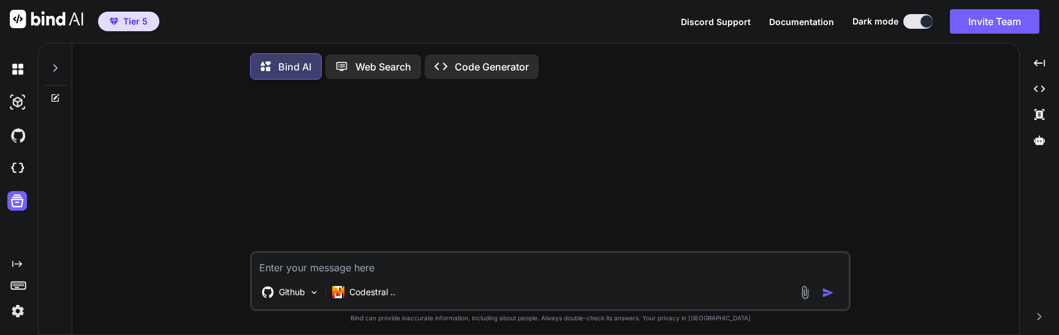
click at [20, 306] on img at bounding box center [17, 311] width 21 height 21
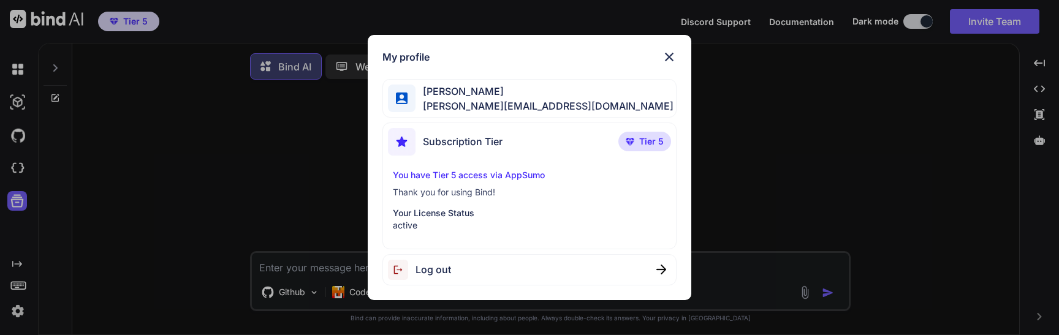
click at [213, 233] on div "My profile [PERSON_NAME] [PERSON_NAME][EMAIL_ADDRESS][DOMAIN_NAME] Subscription…" at bounding box center [529, 167] width 1059 height 335
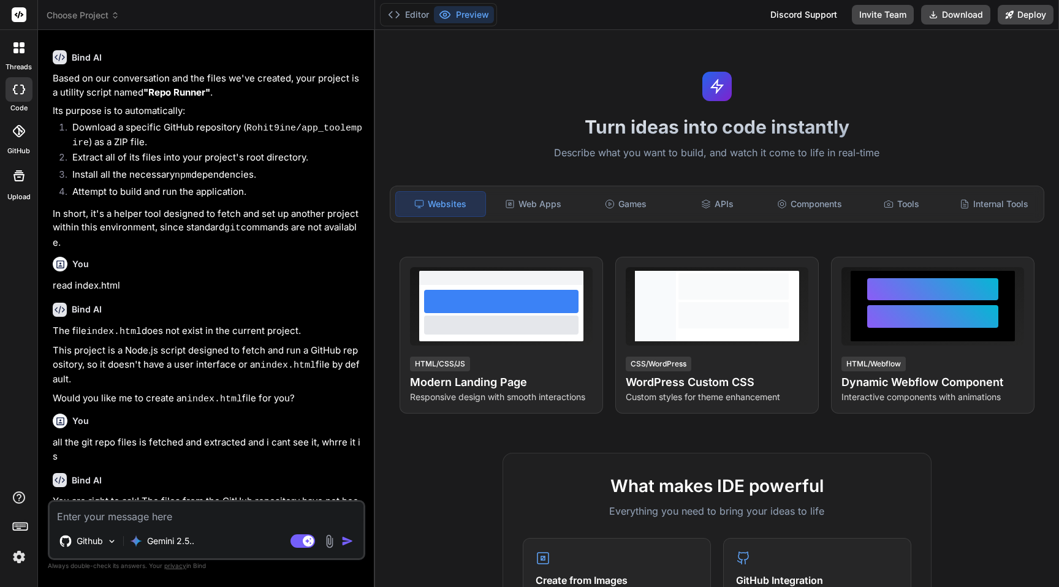
scroll to position [435, 0]
click at [15, 131] on icon at bounding box center [19, 131] width 12 height 12
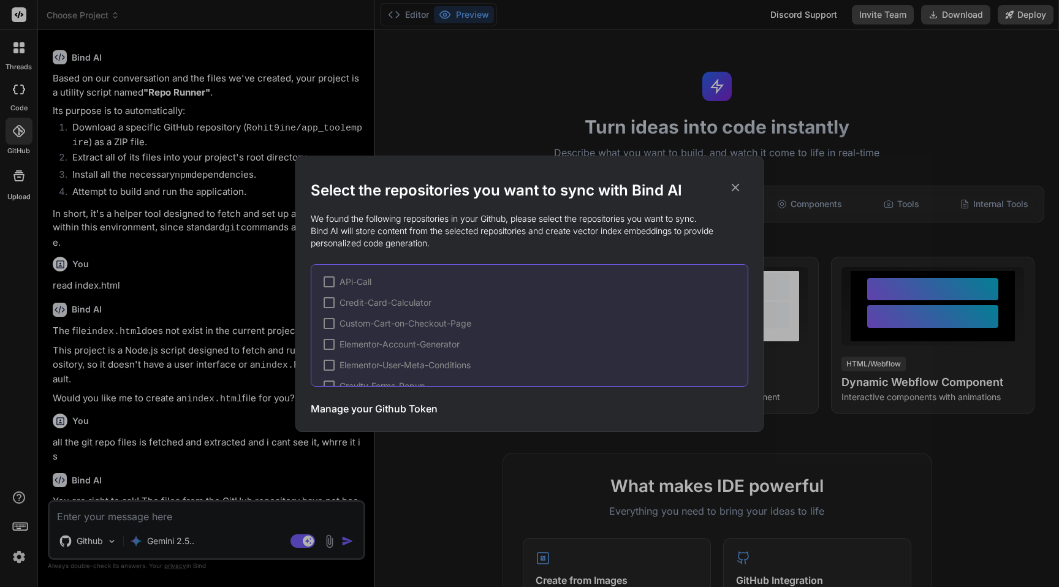
scroll to position [143, 0]
click at [173, 292] on div "Select the repositories you want to sync with Bind AI We found the following re…" at bounding box center [529, 293] width 1059 height 587
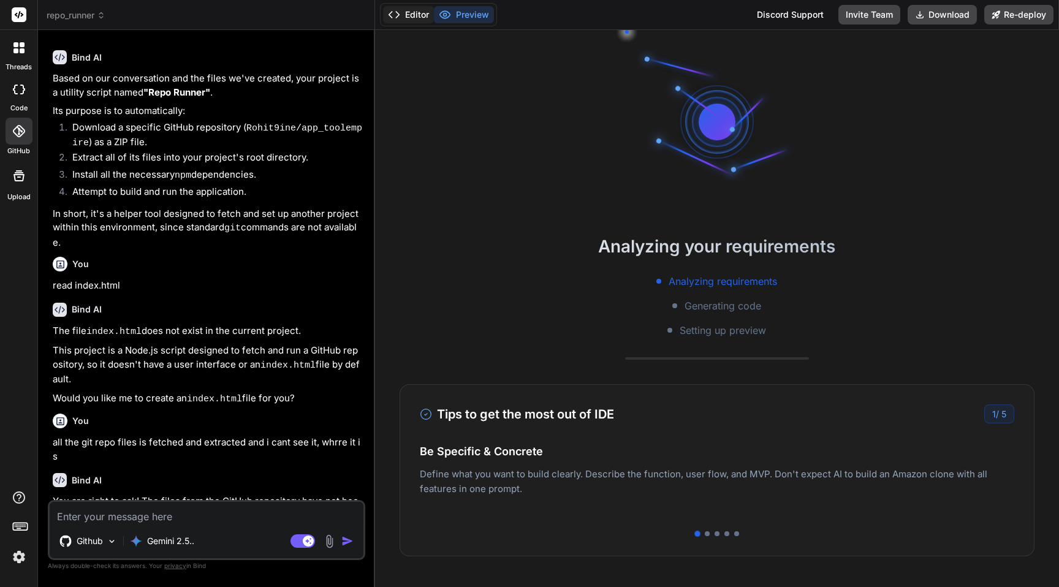
click at [411, 13] on button "Editor" at bounding box center [408, 14] width 51 height 17
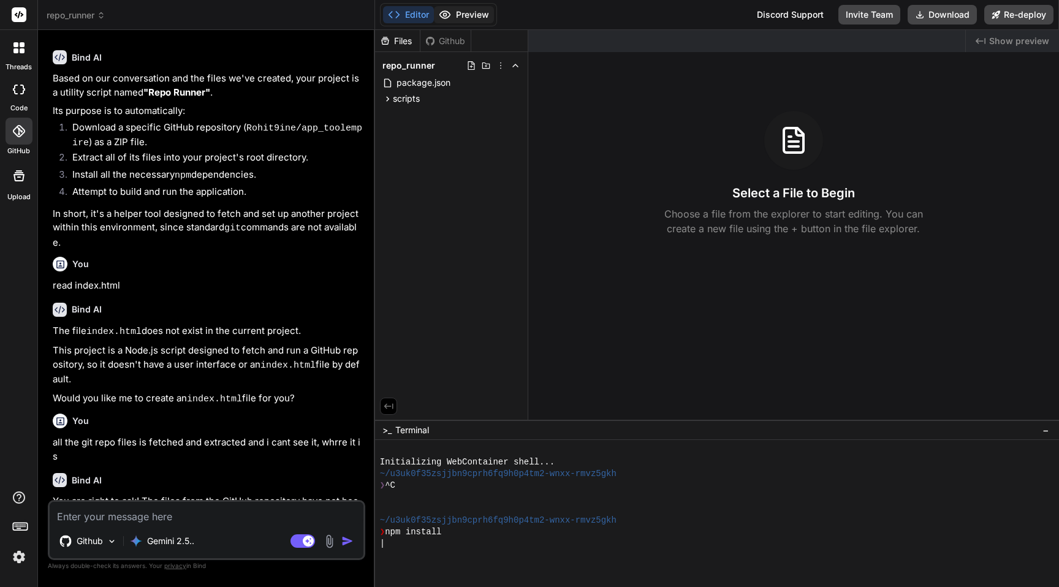
click at [468, 13] on button "Preview" at bounding box center [464, 14] width 60 height 17
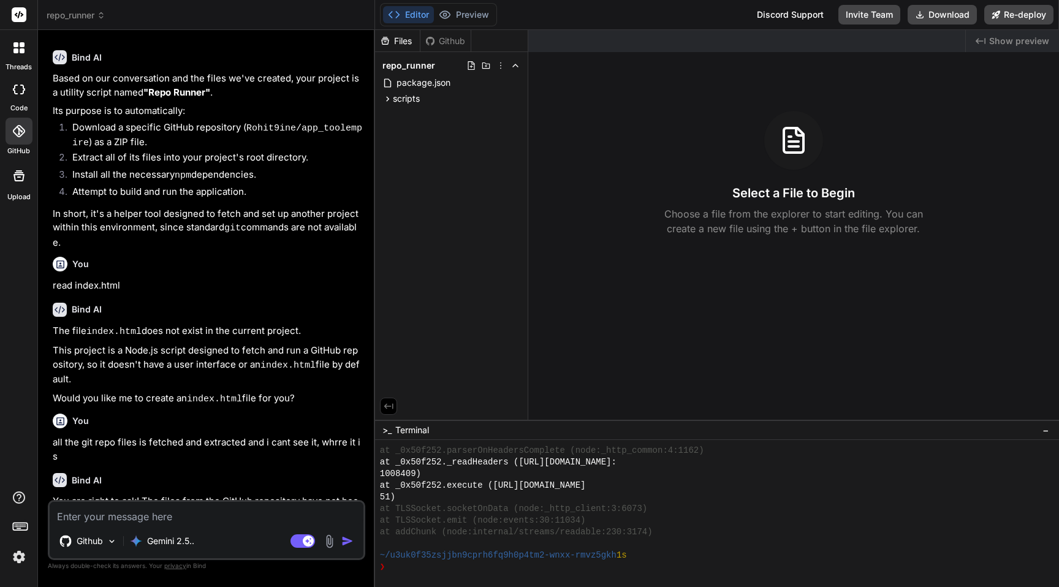
scroll to position [620, 0]
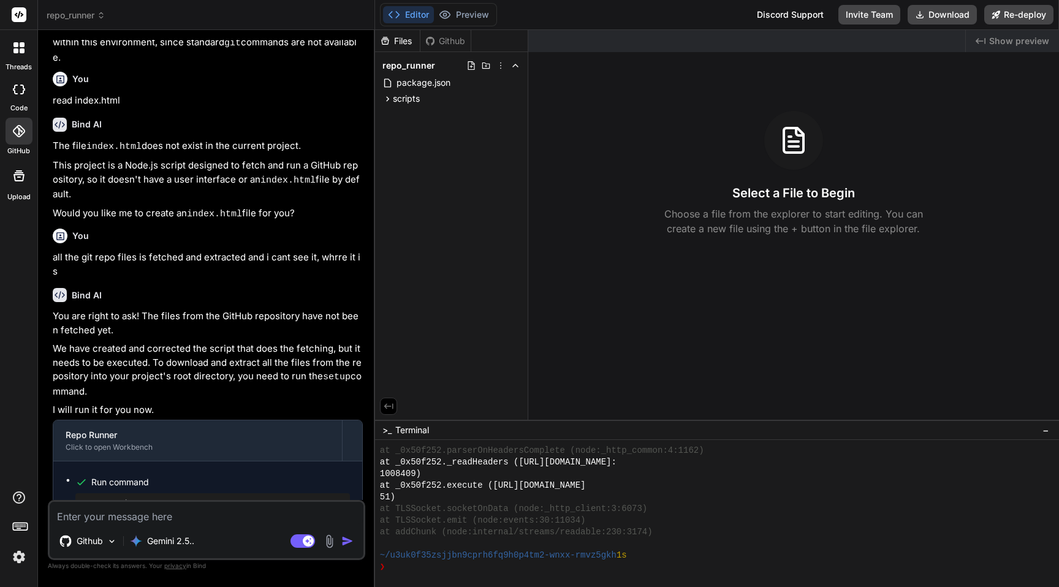
click at [18, 61] on div "threads" at bounding box center [18, 51] width 37 height 42
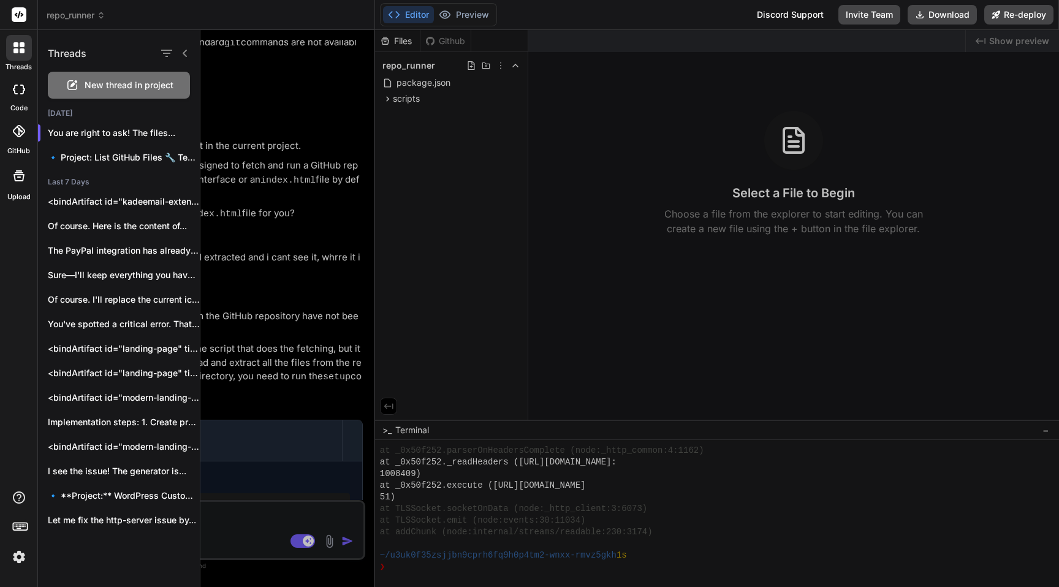
click at [105, 88] on span "New thread in project" at bounding box center [129, 85] width 89 height 12
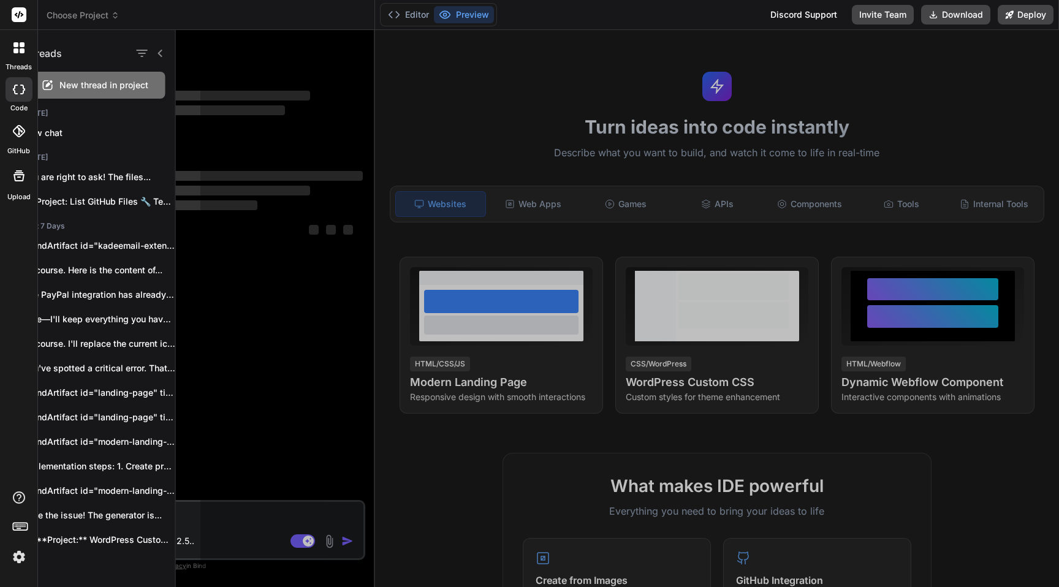
scroll to position [431, 0]
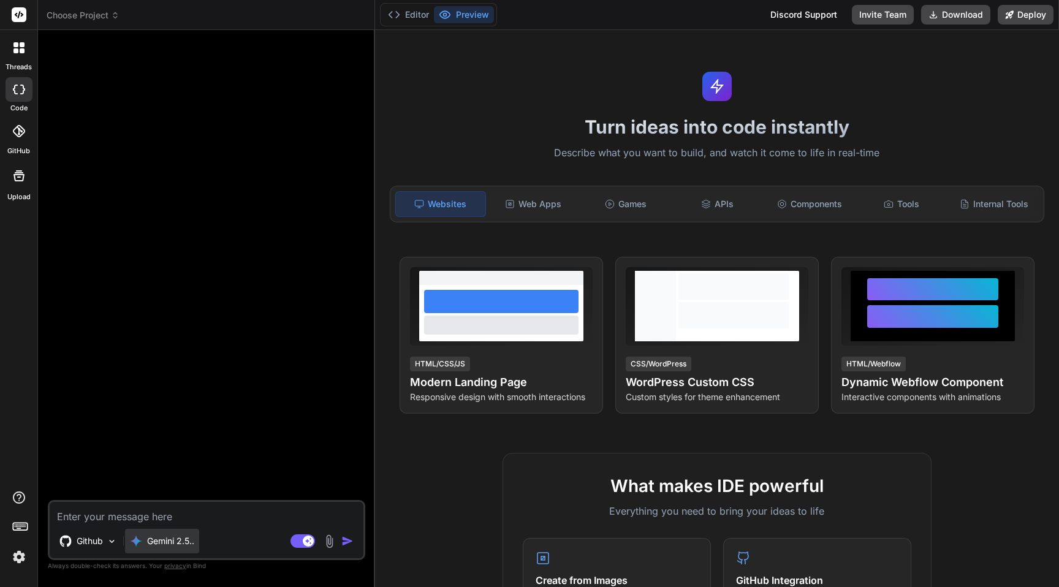
click at [172, 545] on p "Gemini 2.5.." at bounding box center [170, 541] width 47 height 12
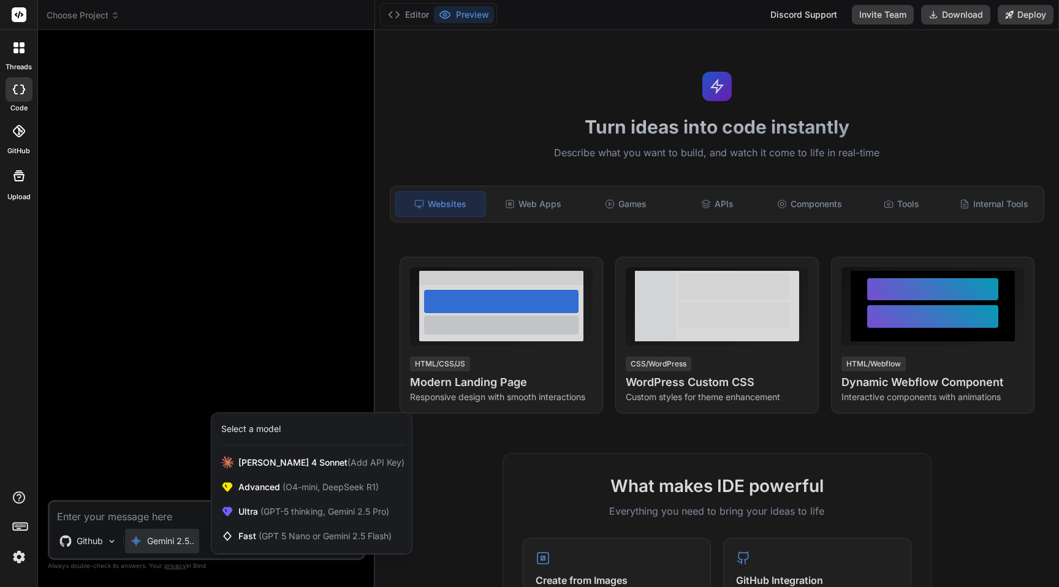
click at [273, 321] on div at bounding box center [529, 293] width 1059 height 587
type textarea "x"
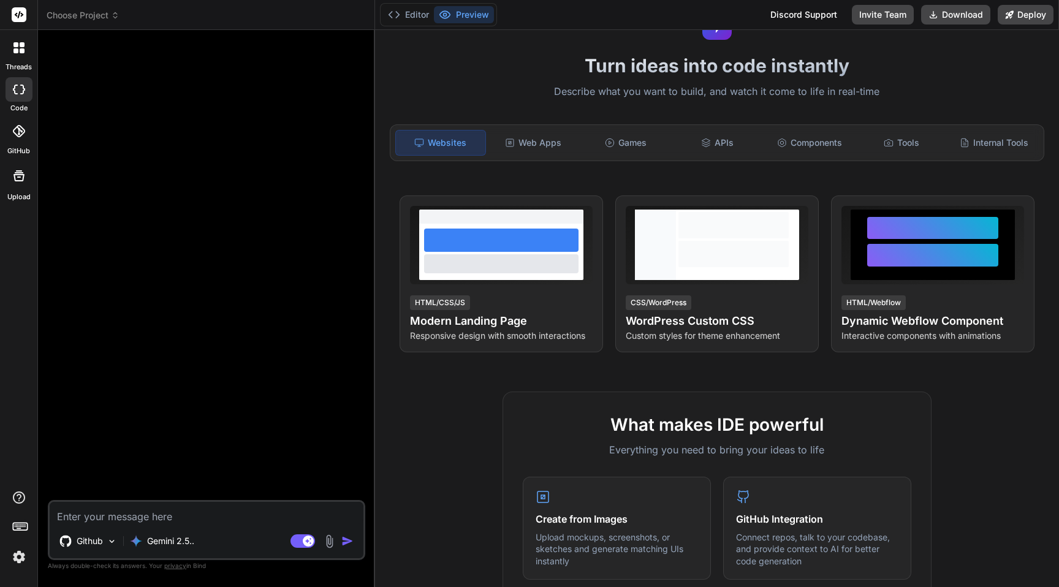
scroll to position [0, 0]
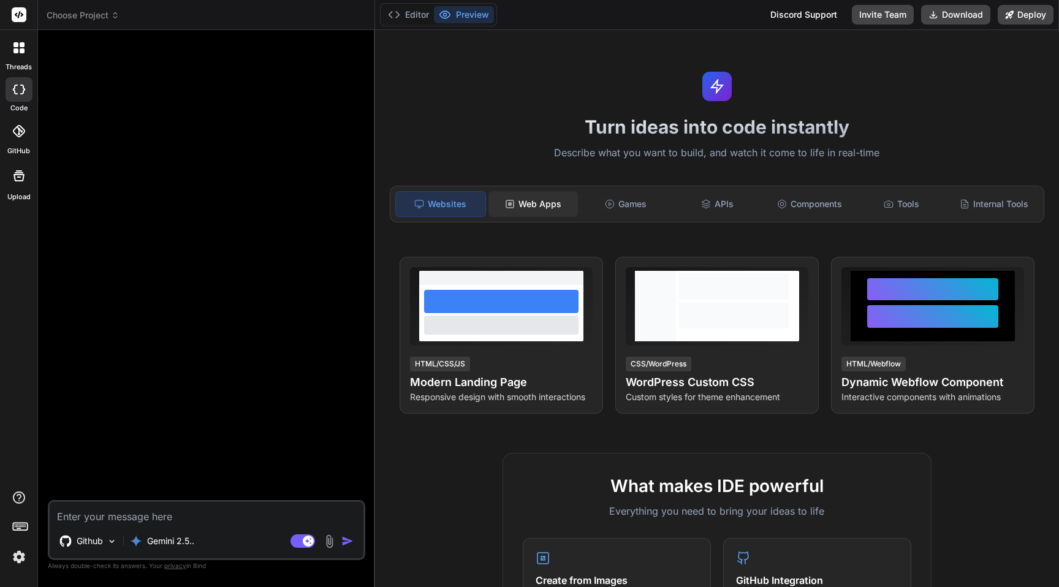
click at [520, 208] on div "Web Apps" at bounding box center [532, 204] width 89 height 26
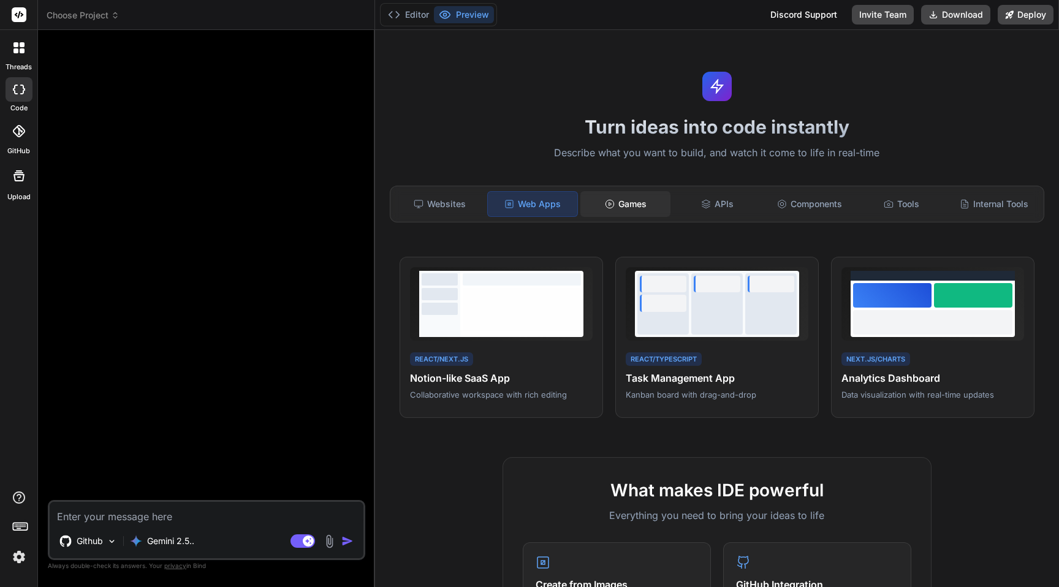
click at [617, 208] on div "Games" at bounding box center [624, 204] width 89 height 26
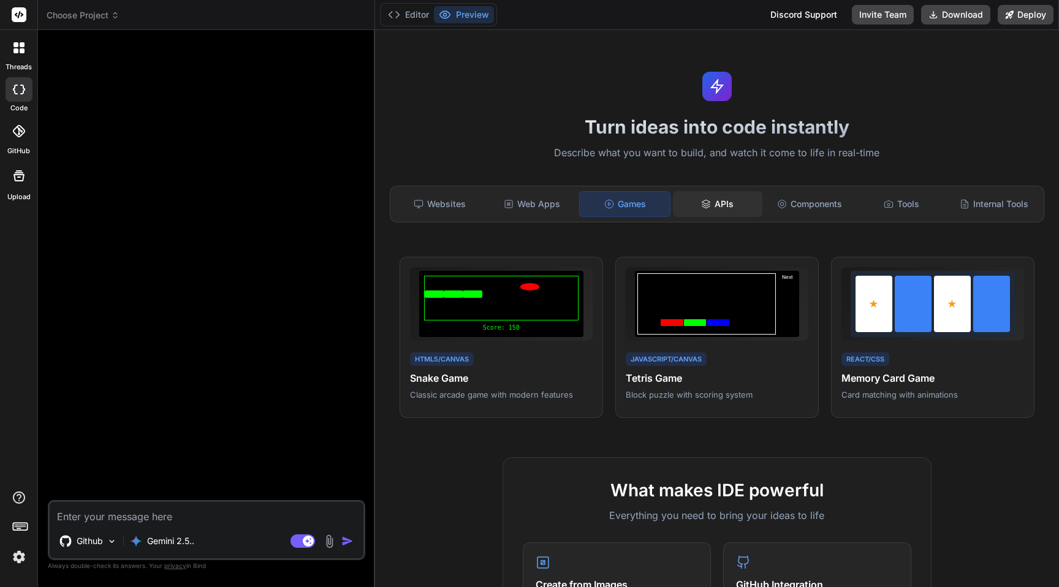
click at [723, 200] on div "APIs" at bounding box center [717, 204] width 89 height 26
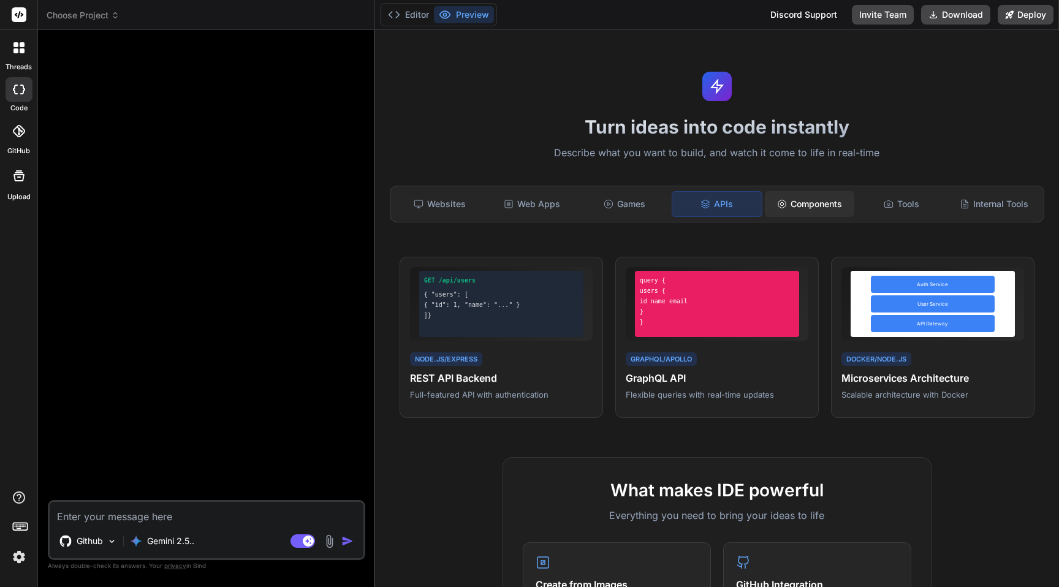
click at [806, 199] on div "Components" at bounding box center [809, 204] width 89 height 26
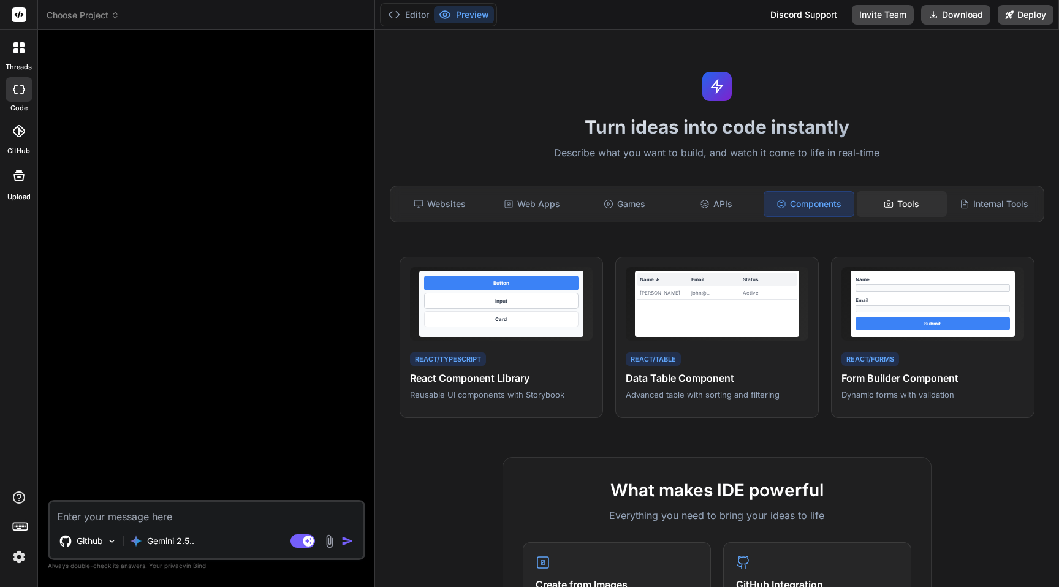
click at [888, 207] on icon at bounding box center [889, 203] width 8 height 7
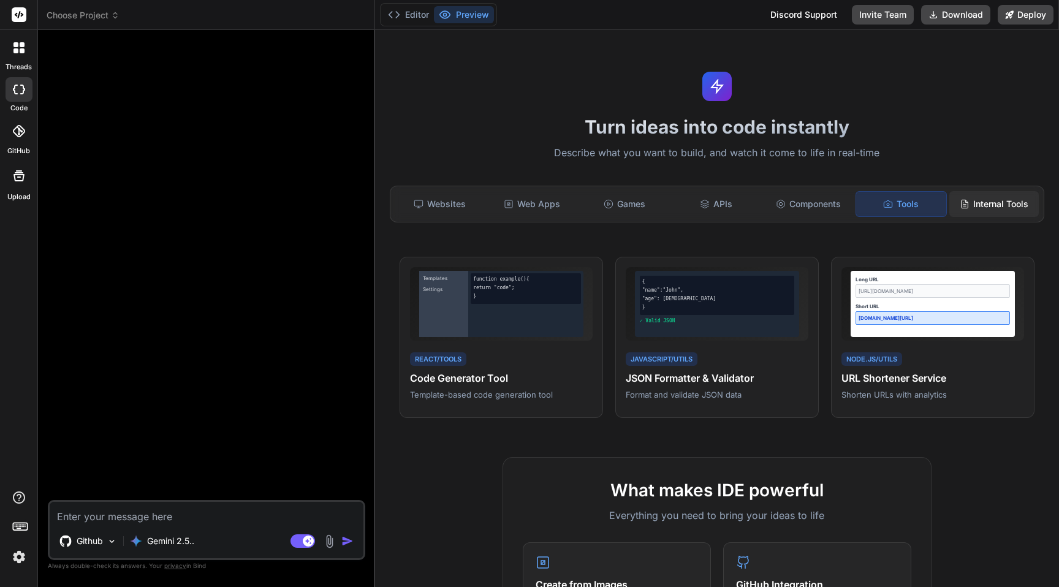
click at [998, 209] on div "Internal Tools" at bounding box center [993, 204] width 89 height 26
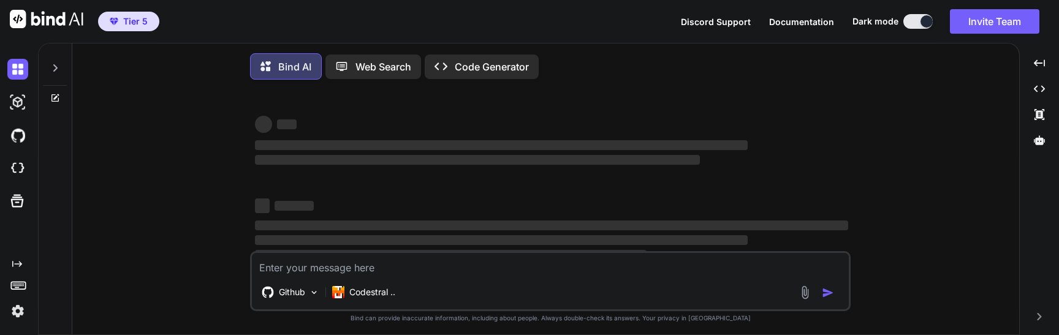
type textarea "x"
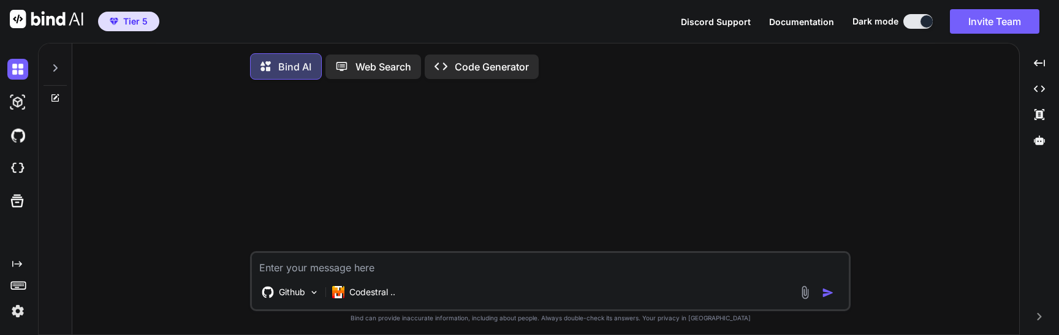
click at [16, 314] on img at bounding box center [17, 311] width 21 height 21
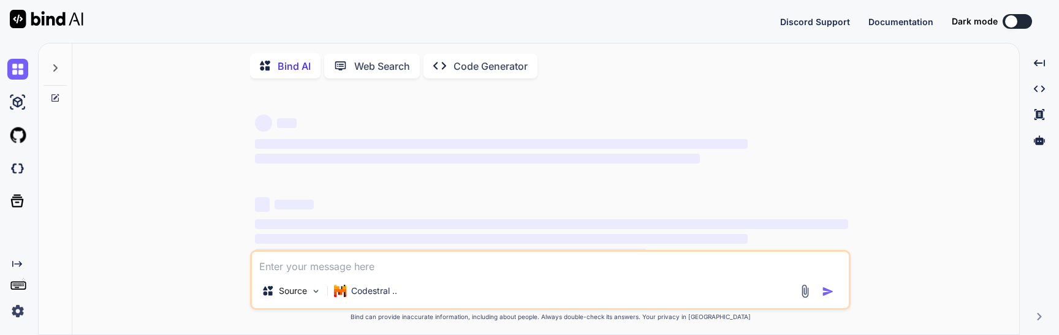
type textarea "x"
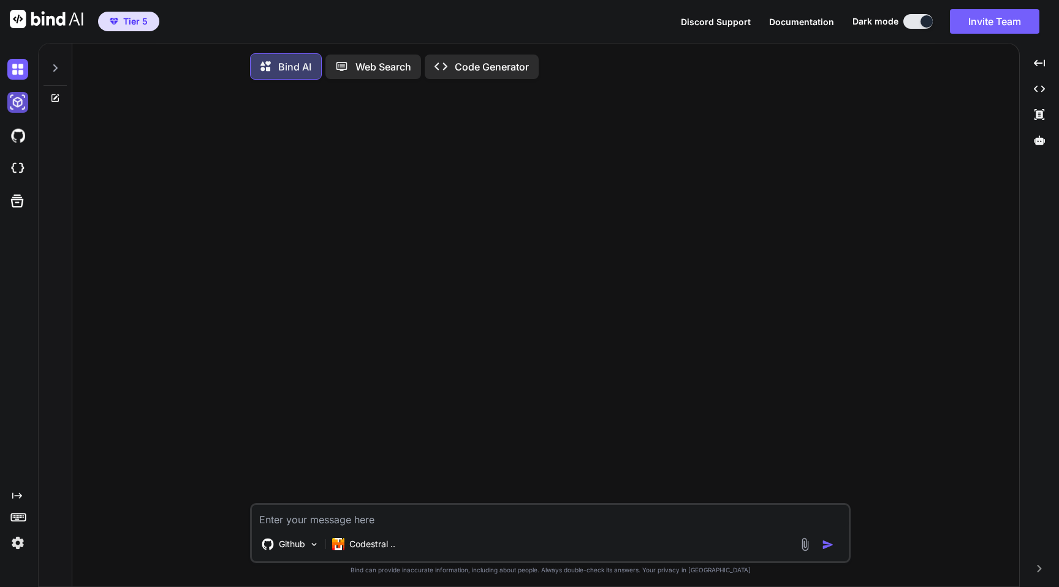
click at [15, 103] on img at bounding box center [17, 102] width 21 height 21
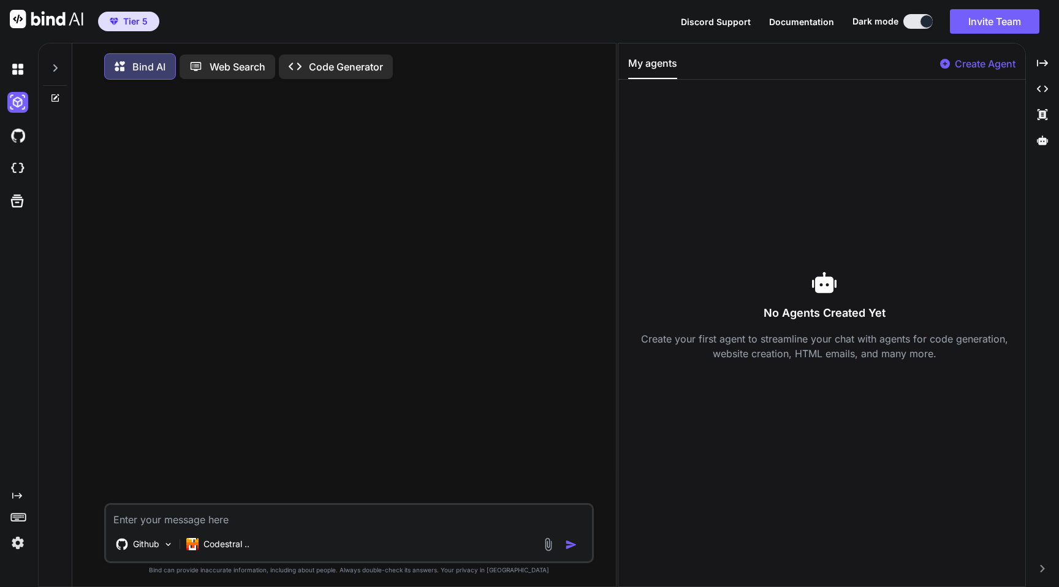
click at [354, 58] on div "Created with Pixso. Code Generator" at bounding box center [336, 67] width 114 height 25
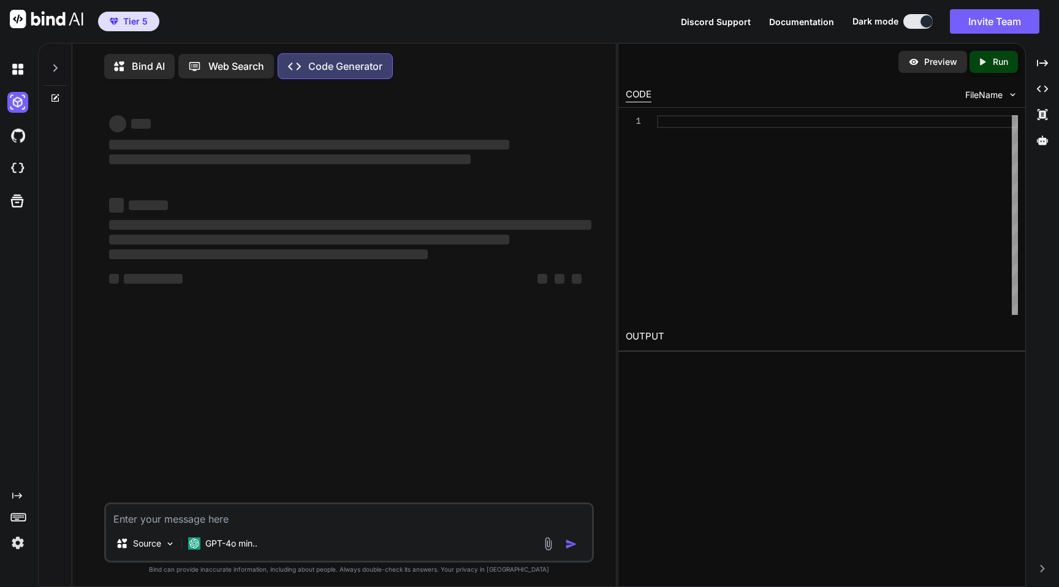
click at [733, 153] on div at bounding box center [837, 215] width 361 height 200
